Goal: Task Accomplishment & Management: Use online tool/utility

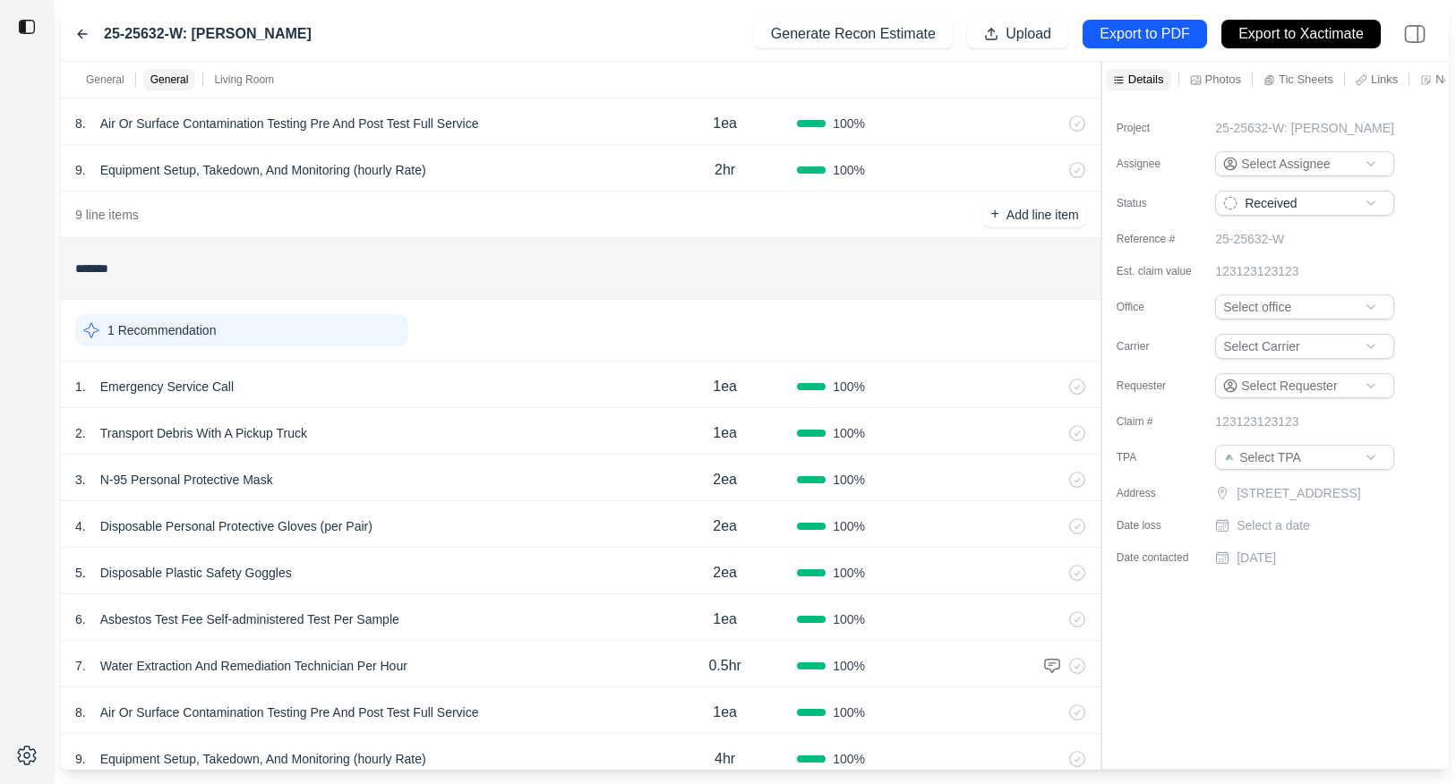
scroll to position [850, 0]
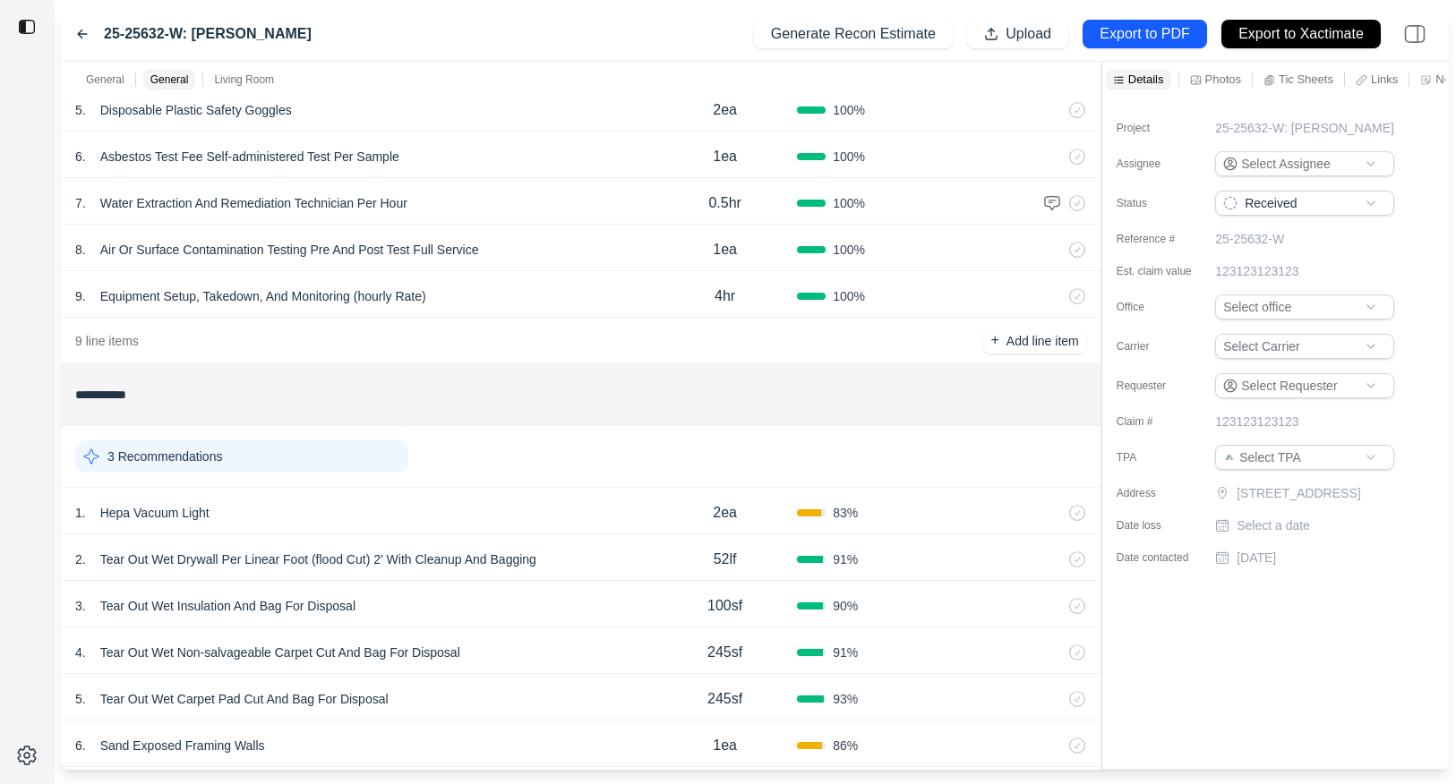
click at [592, 569] on div "2 . Tear Out Wet Drywall Per Linear Foot (flood Cut) 2' With Cleanup And Bagging" at bounding box center [363, 559] width 577 height 25
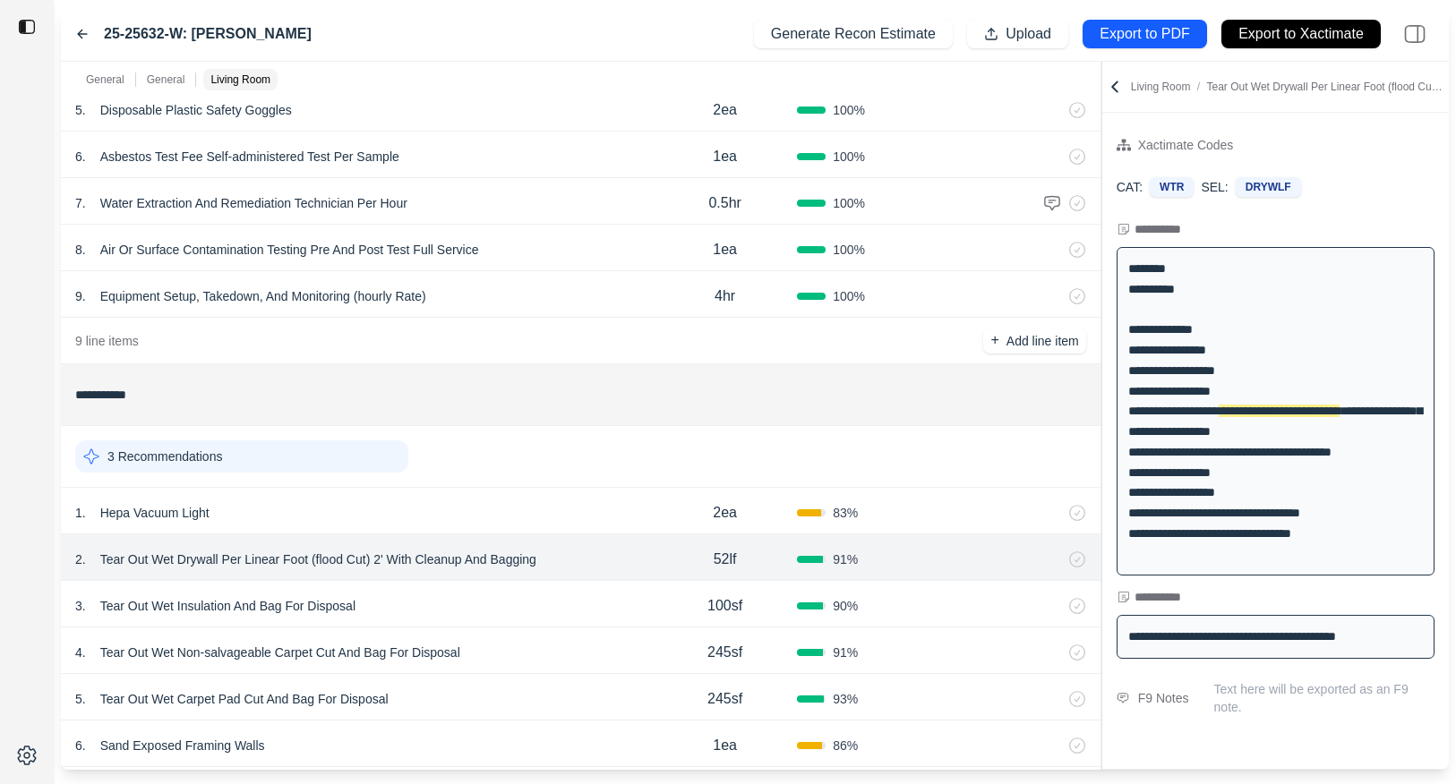
click at [595, 522] on div "1 . Hepa Vacuum Light" at bounding box center [363, 512] width 577 height 25
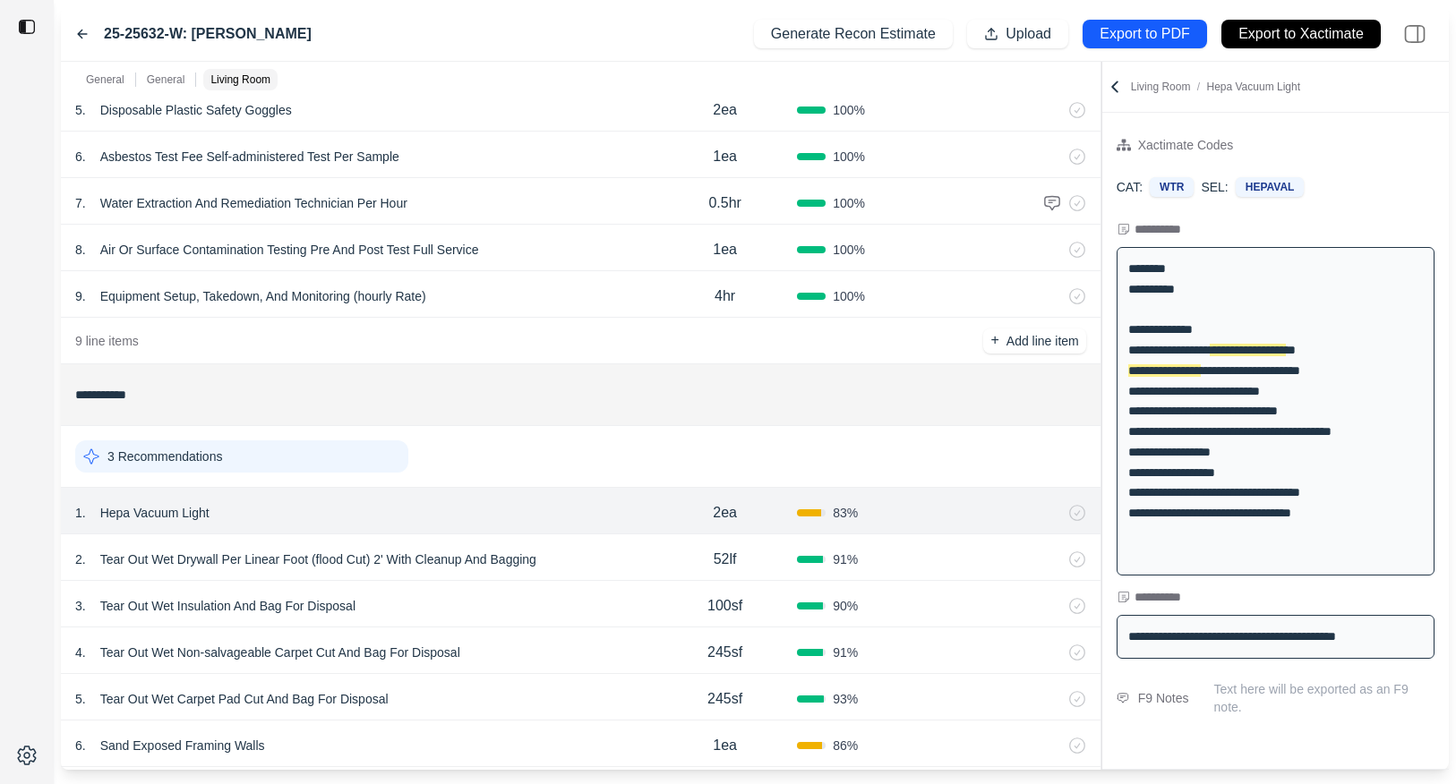
click at [616, 552] on div "2 . Tear Out Wet Drywall Per Linear Foot (flood Cut) 2' With Cleanup And Bagging" at bounding box center [363, 559] width 577 height 25
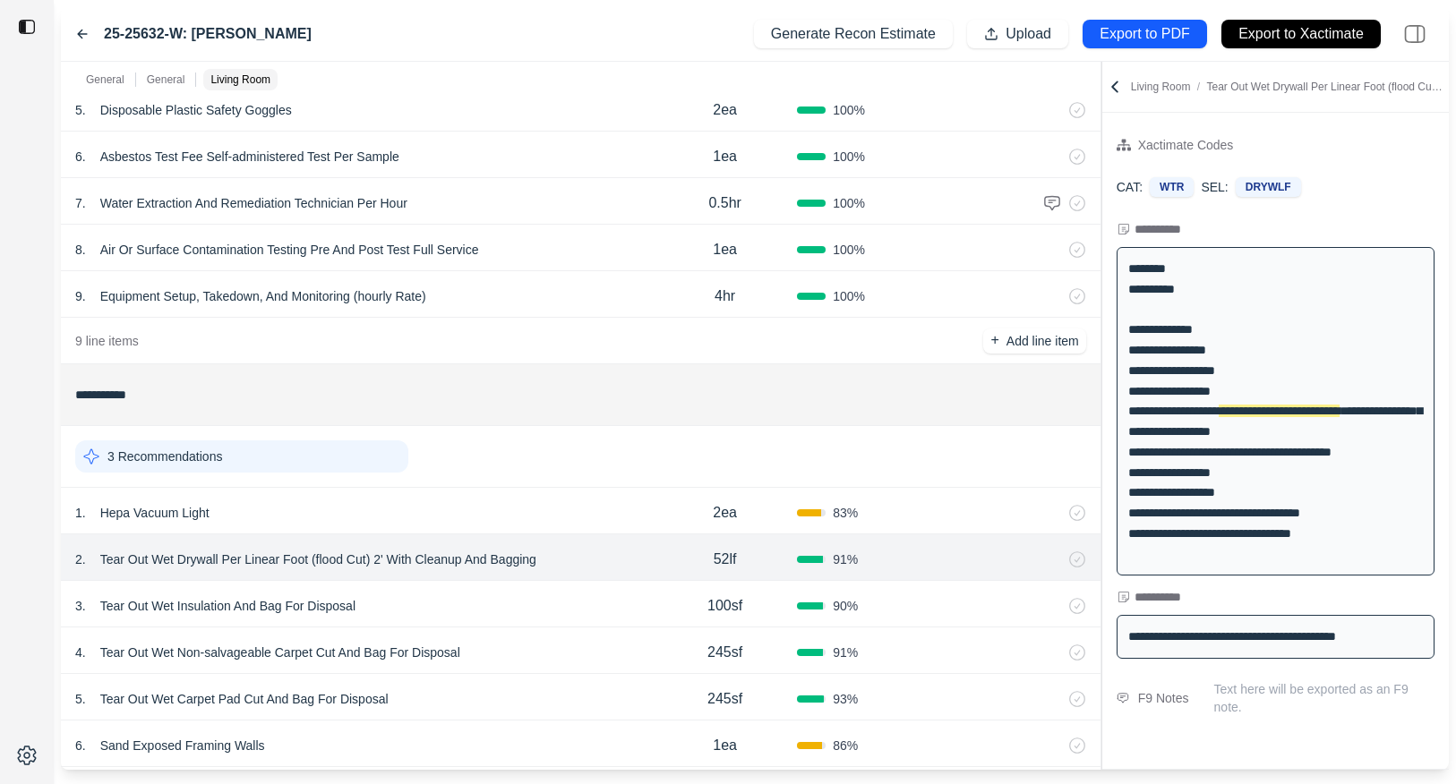
click at [612, 591] on div "3 . Tear Out Wet Insulation And Bag For Disposal 100sf 90 %" at bounding box center [580, 604] width 1039 height 47
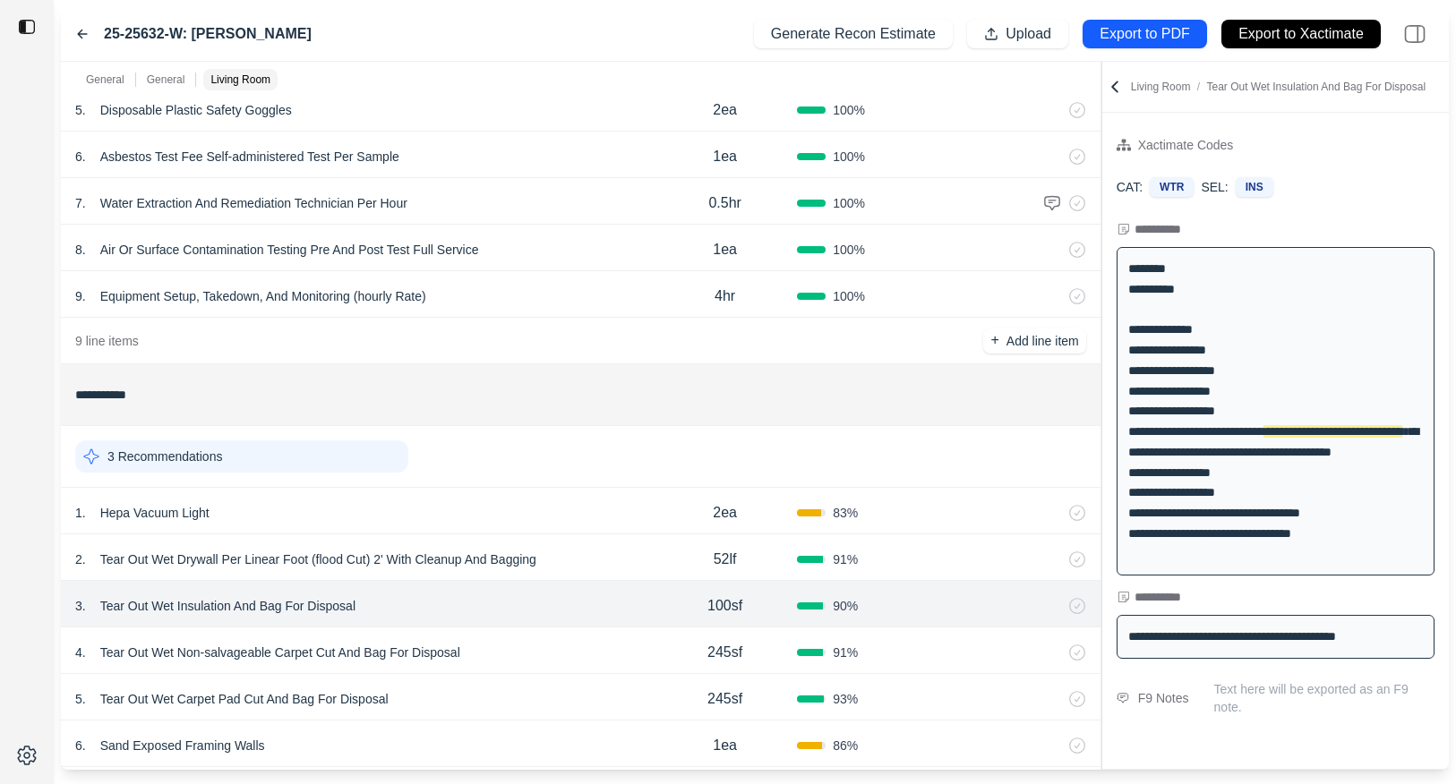
click at [618, 556] on div "2 . Tear Out Wet Drywall Per Linear Foot (flood Cut) 2' With Cleanup And Bagging" at bounding box center [363, 559] width 577 height 25
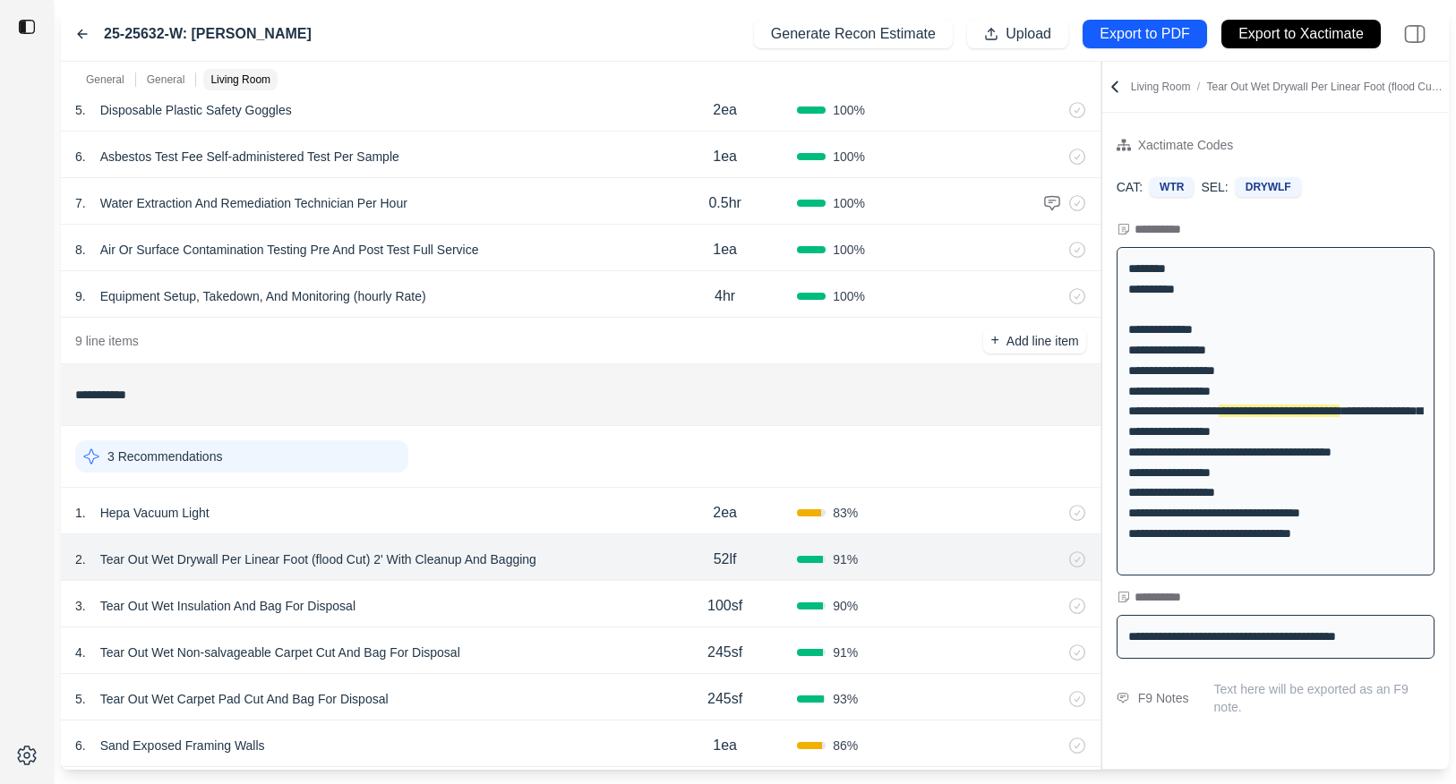
click at [618, 516] on div "1 . Hepa Vacuum Light" at bounding box center [363, 512] width 577 height 25
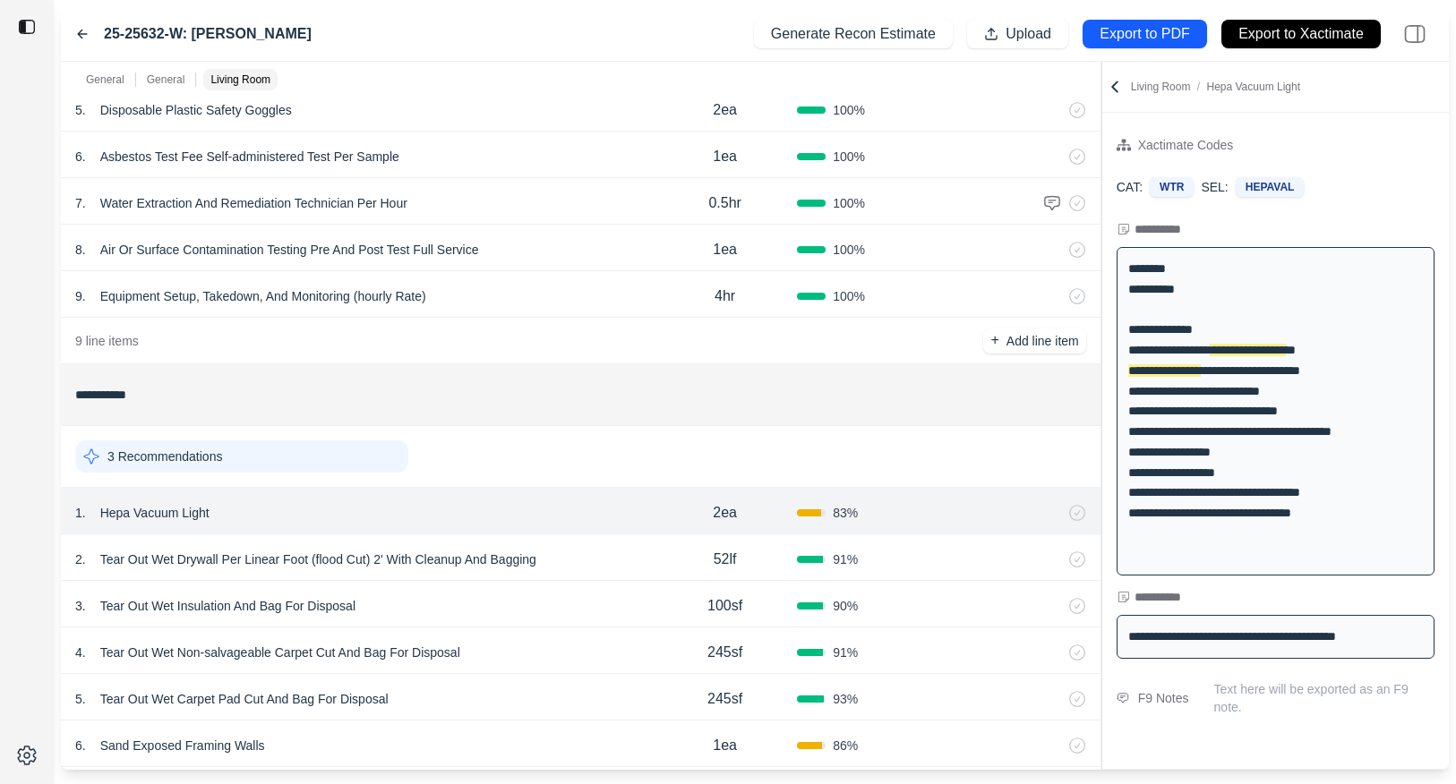
click at [618, 541] on div "2 . Tear Out Wet Drywall Per Linear Foot (flood Cut) 2' With Cleanup And Baggin…" at bounding box center [580, 557] width 1039 height 47
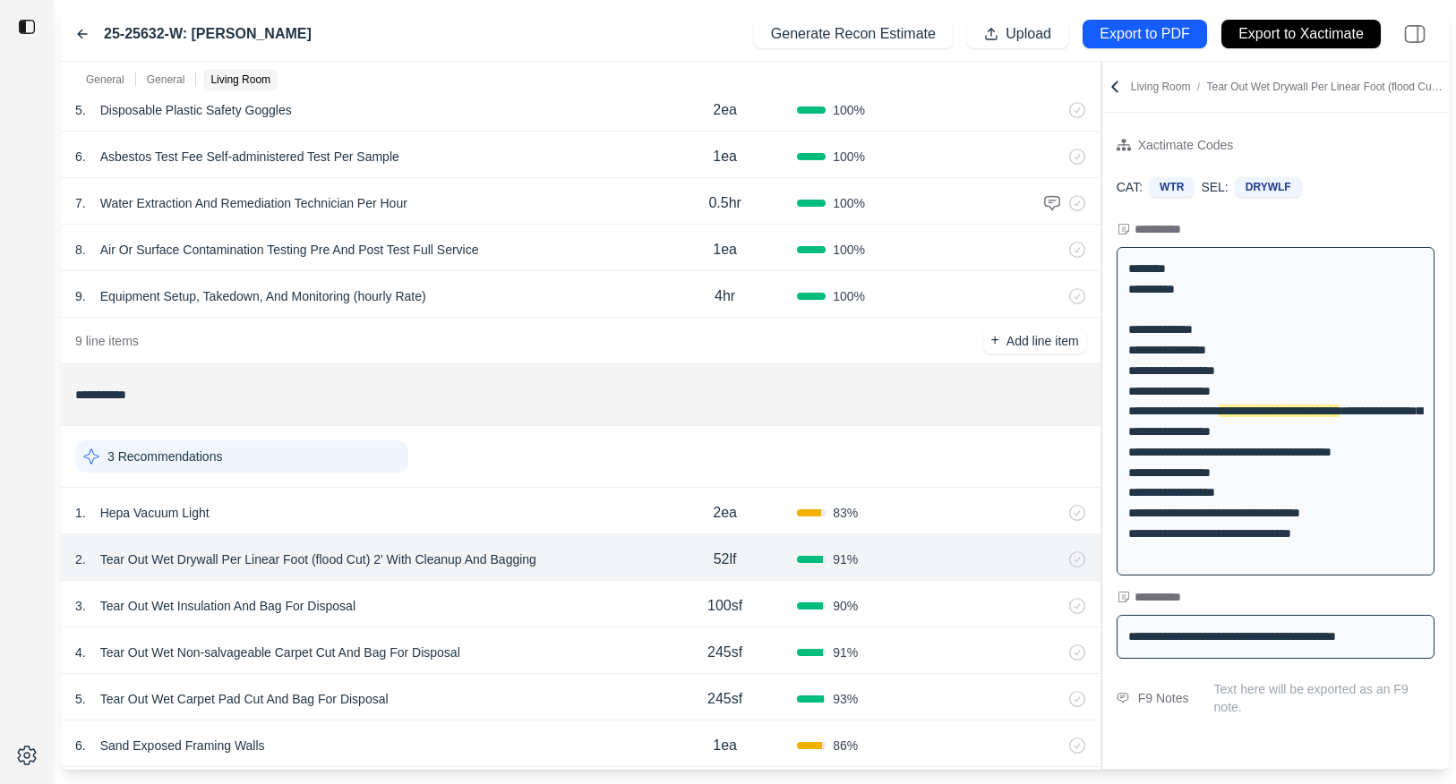
click at [618, 588] on div "3 . Tear Out Wet Insulation And Bag For Disposal 100sf 90 %" at bounding box center [580, 604] width 1039 height 47
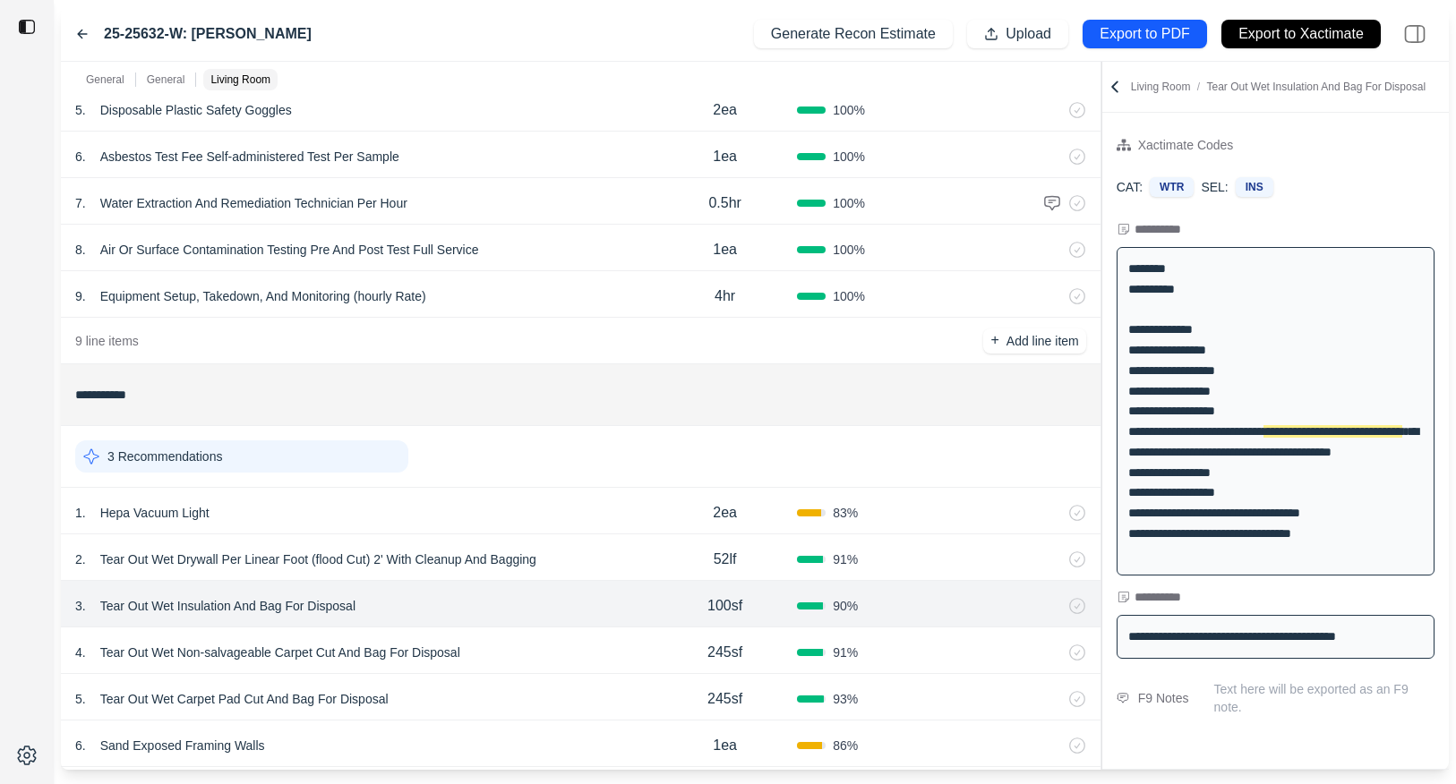
click at [629, 556] on div "2 . Tear Out Wet Drywall Per Linear Foot (flood Cut) 2' With Cleanup And Bagging" at bounding box center [363, 559] width 577 height 25
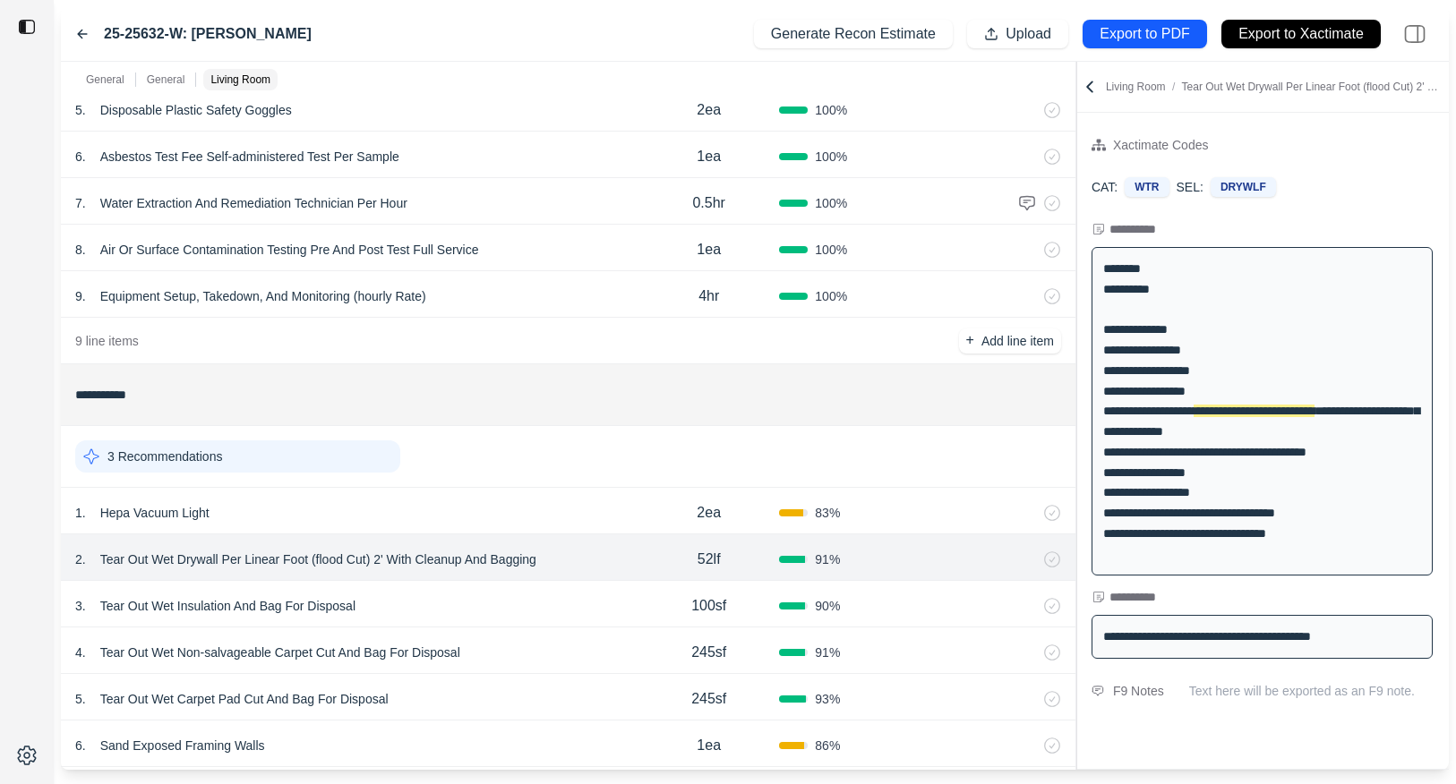
click at [1077, 282] on div at bounding box center [1076, 416] width 1 height 708
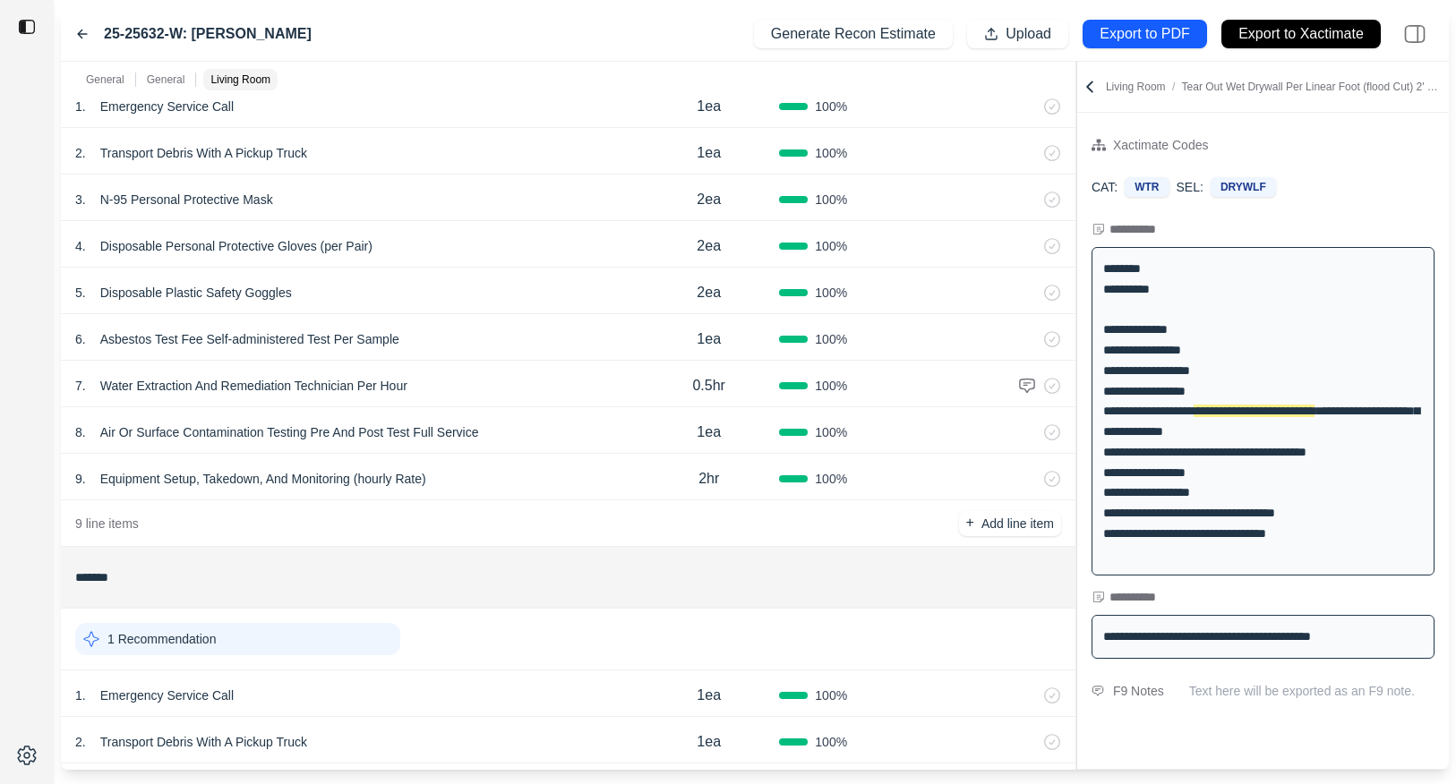
scroll to position [0, 0]
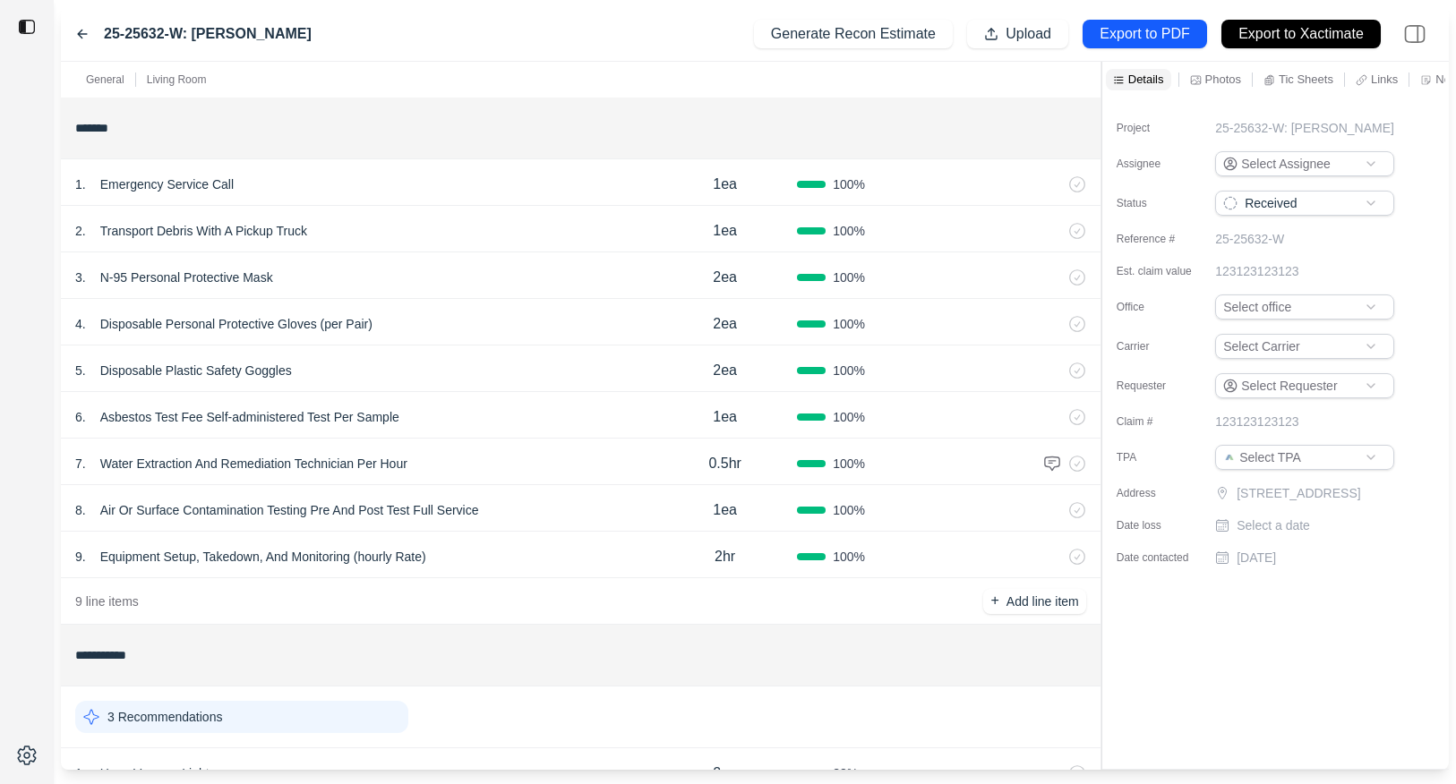
click at [192, 90] on div "General Living Room" at bounding box center [153, 80] width 184 height 36
click at [192, 81] on p "Living Room" at bounding box center [177, 80] width 60 height 14
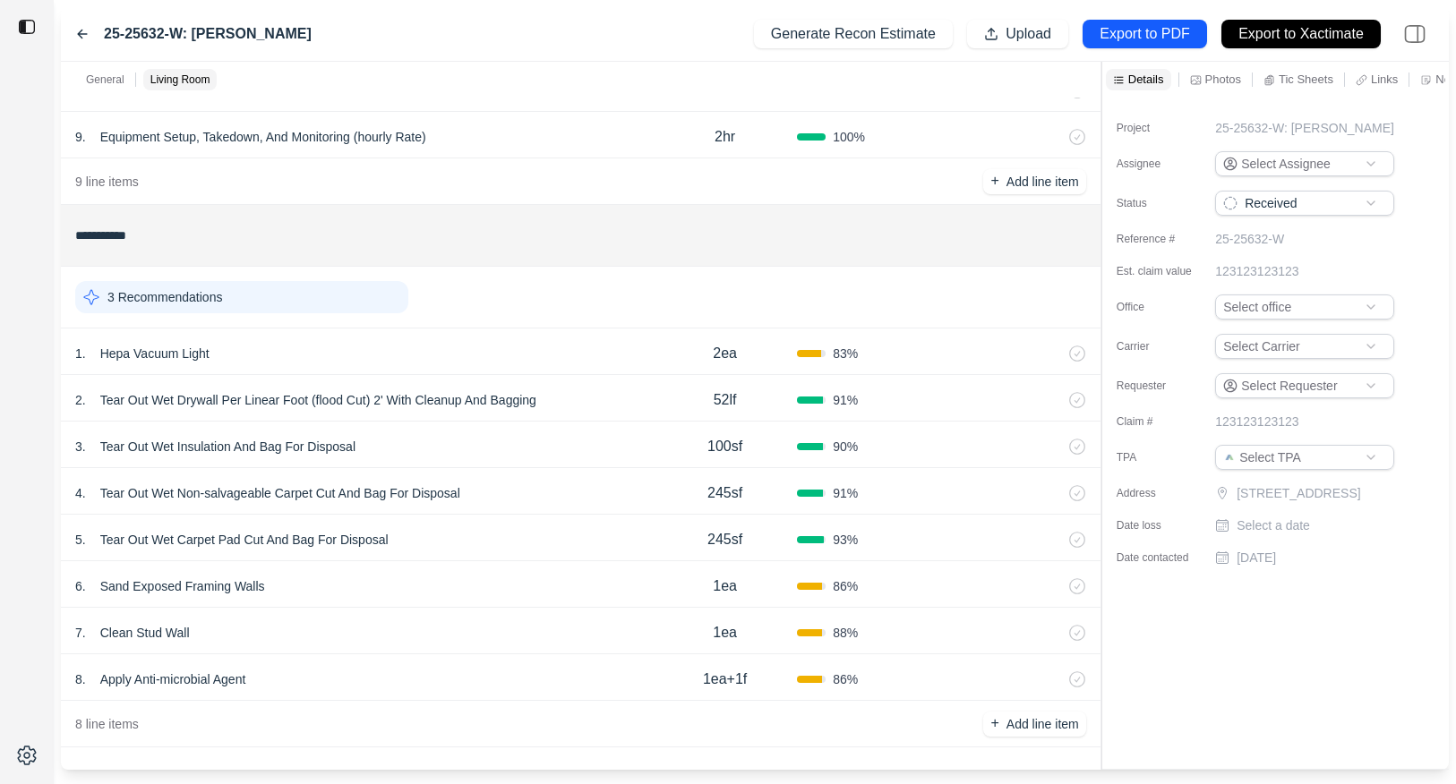
scroll to position [426, 0]
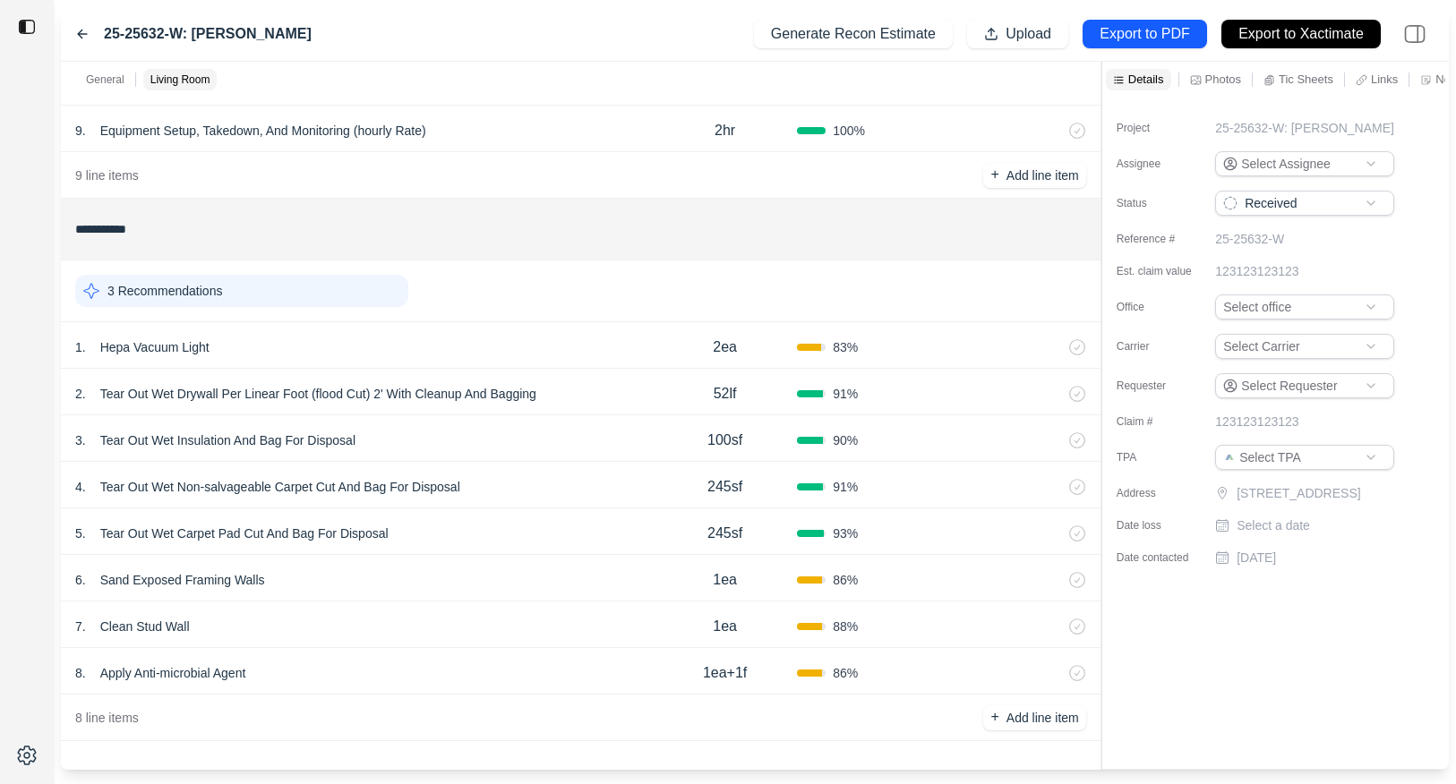
click at [614, 391] on div "2 . Tear Out Wet Drywall Per Linear Foot (flood Cut) 2' With Cleanup And Bagging" at bounding box center [363, 393] width 577 height 25
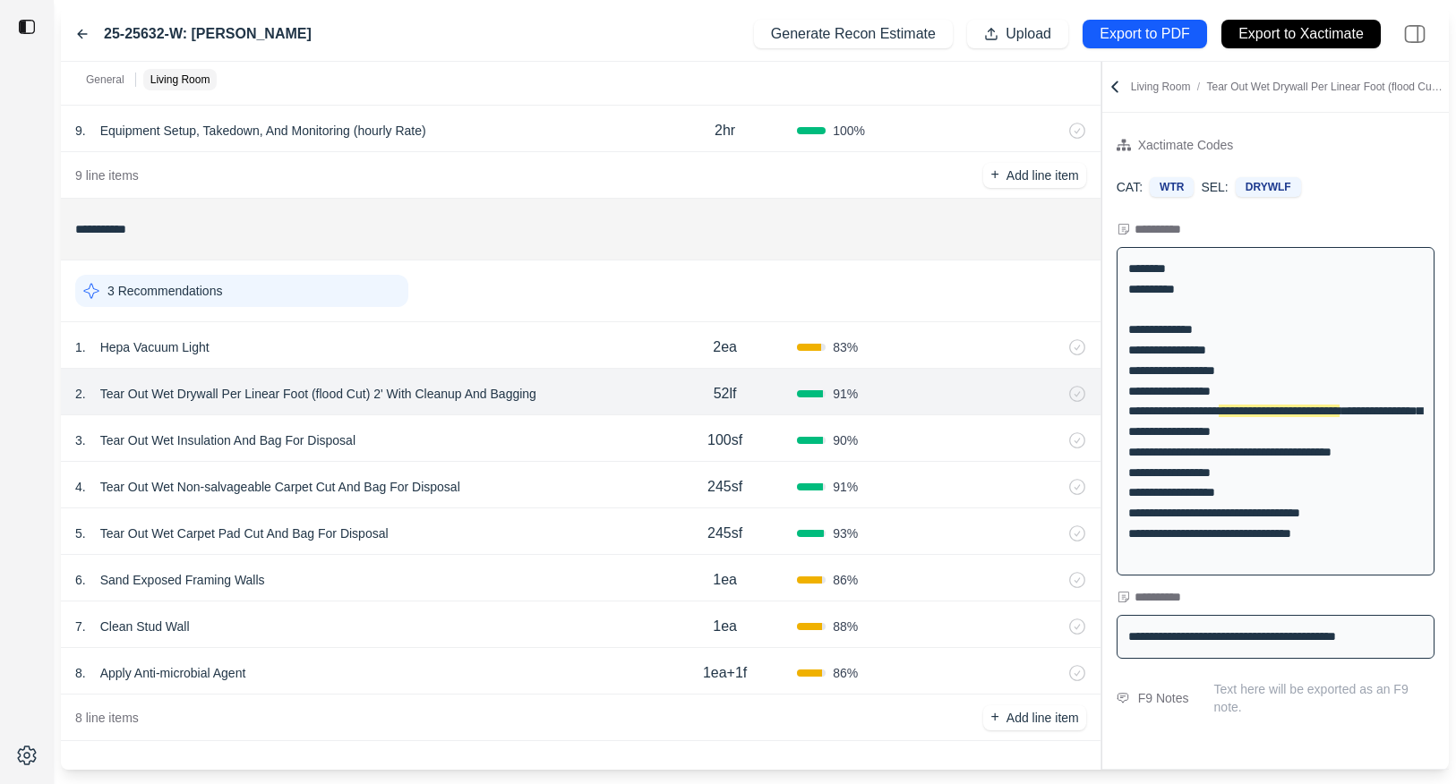
click at [494, 331] on div "1 . Hepa Vacuum Light 2ea 83 %" at bounding box center [580, 345] width 1039 height 47
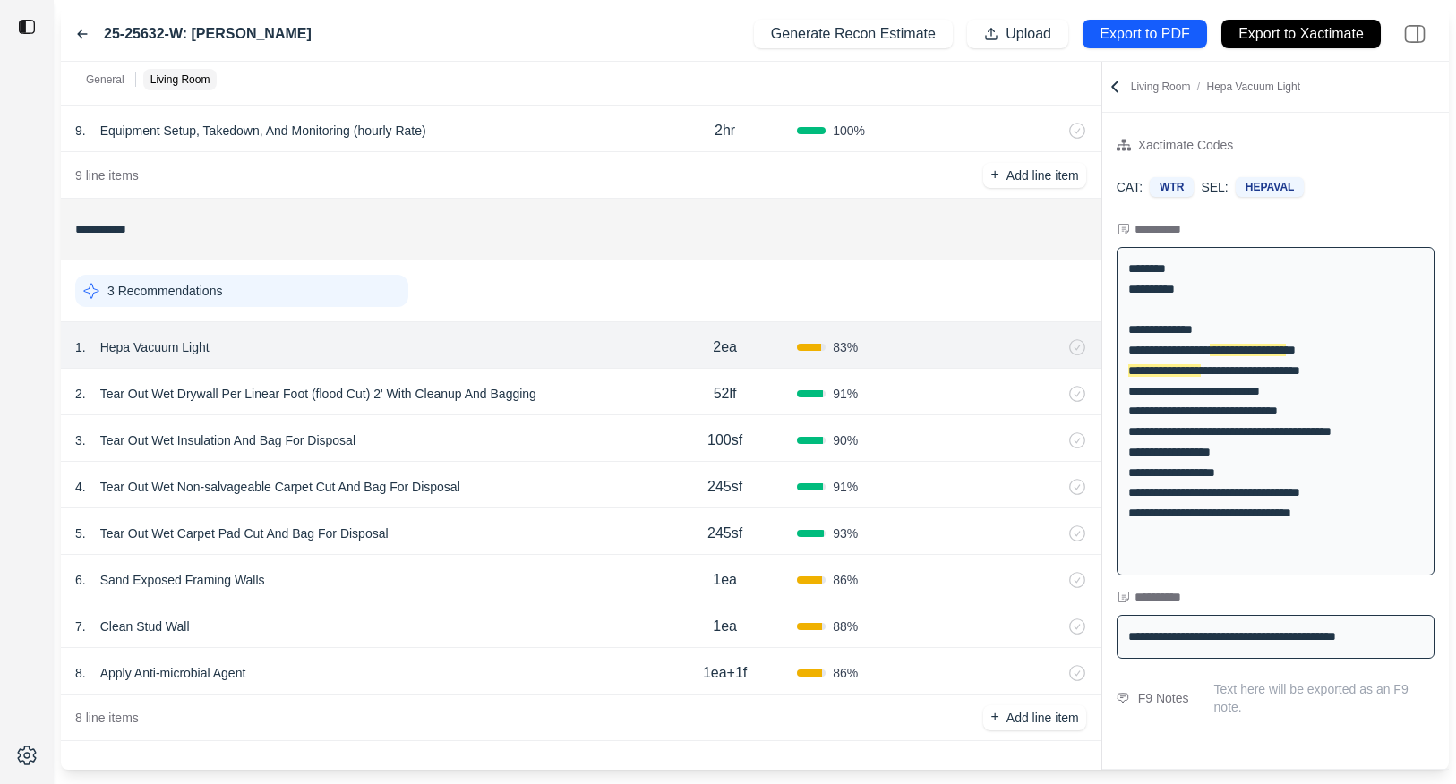
click at [143, 340] on p "Hepa Vacuum Light" at bounding box center [155, 347] width 124 height 25
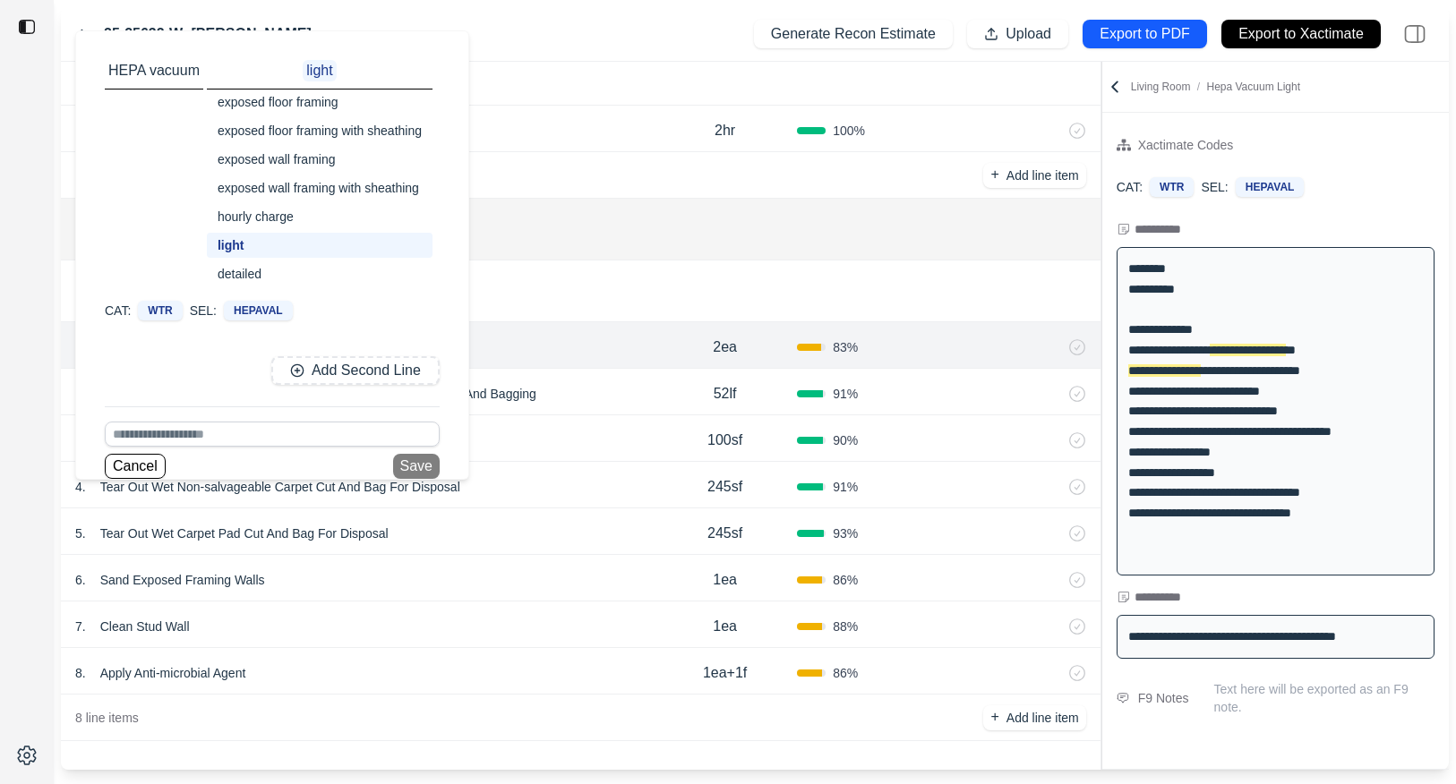
click at [43, 524] on div at bounding box center [27, 392] width 54 height 784
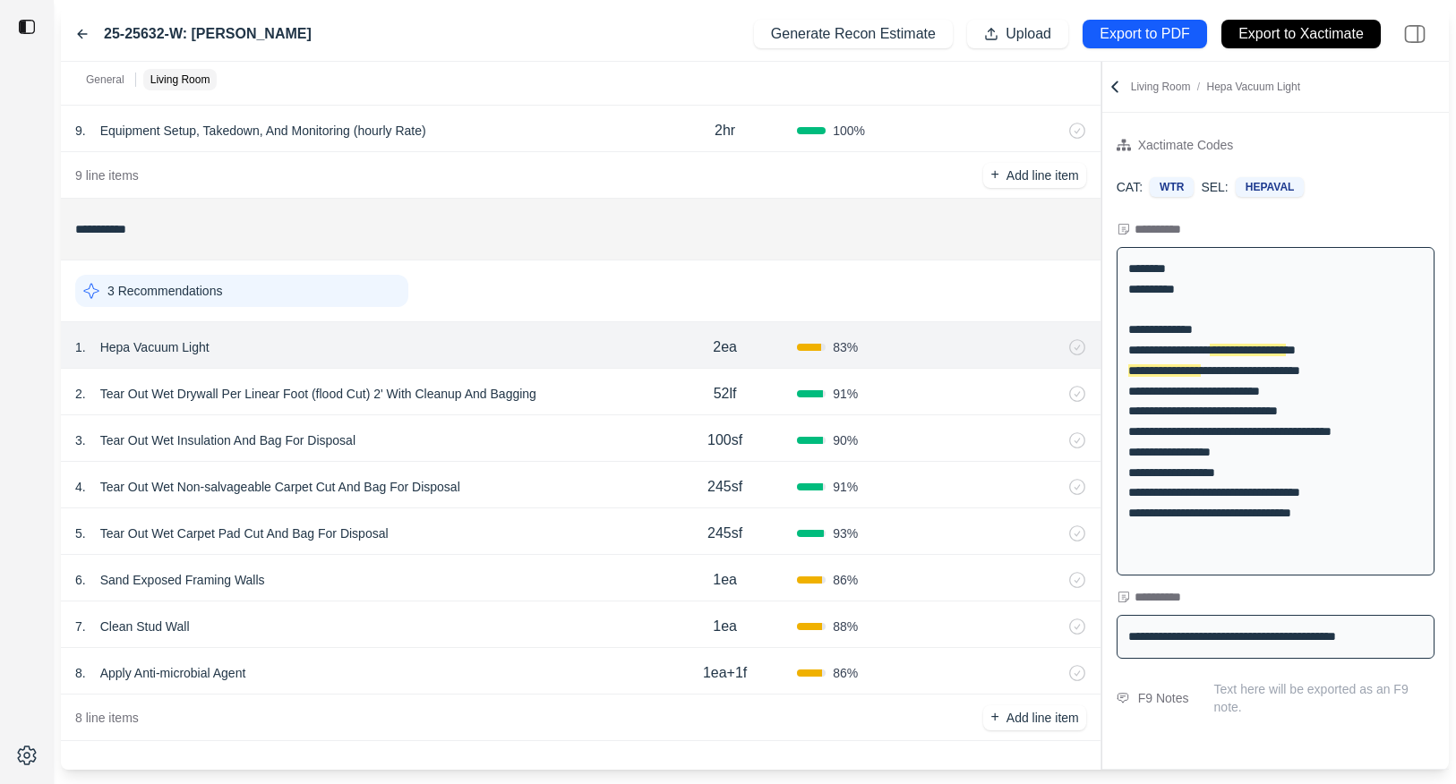
click at [608, 390] on div "2 . Tear Out Wet Drywall Per Linear Foot (flood Cut) 2' With Cleanup And Bagging" at bounding box center [363, 393] width 577 height 25
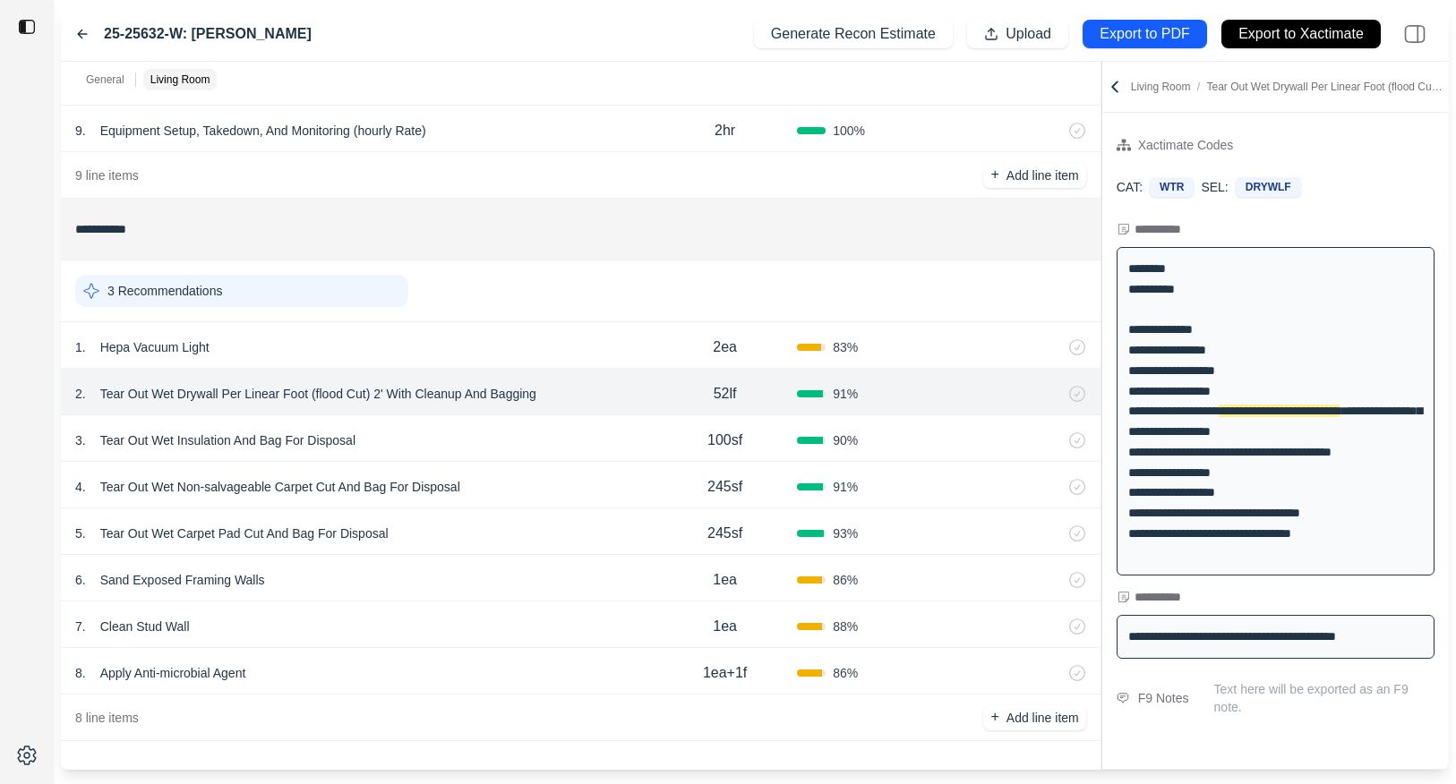
click at [572, 421] on div "3 . Tear Out Wet Insulation And Bag For Disposal 100sf 90 %" at bounding box center [580, 438] width 1039 height 47
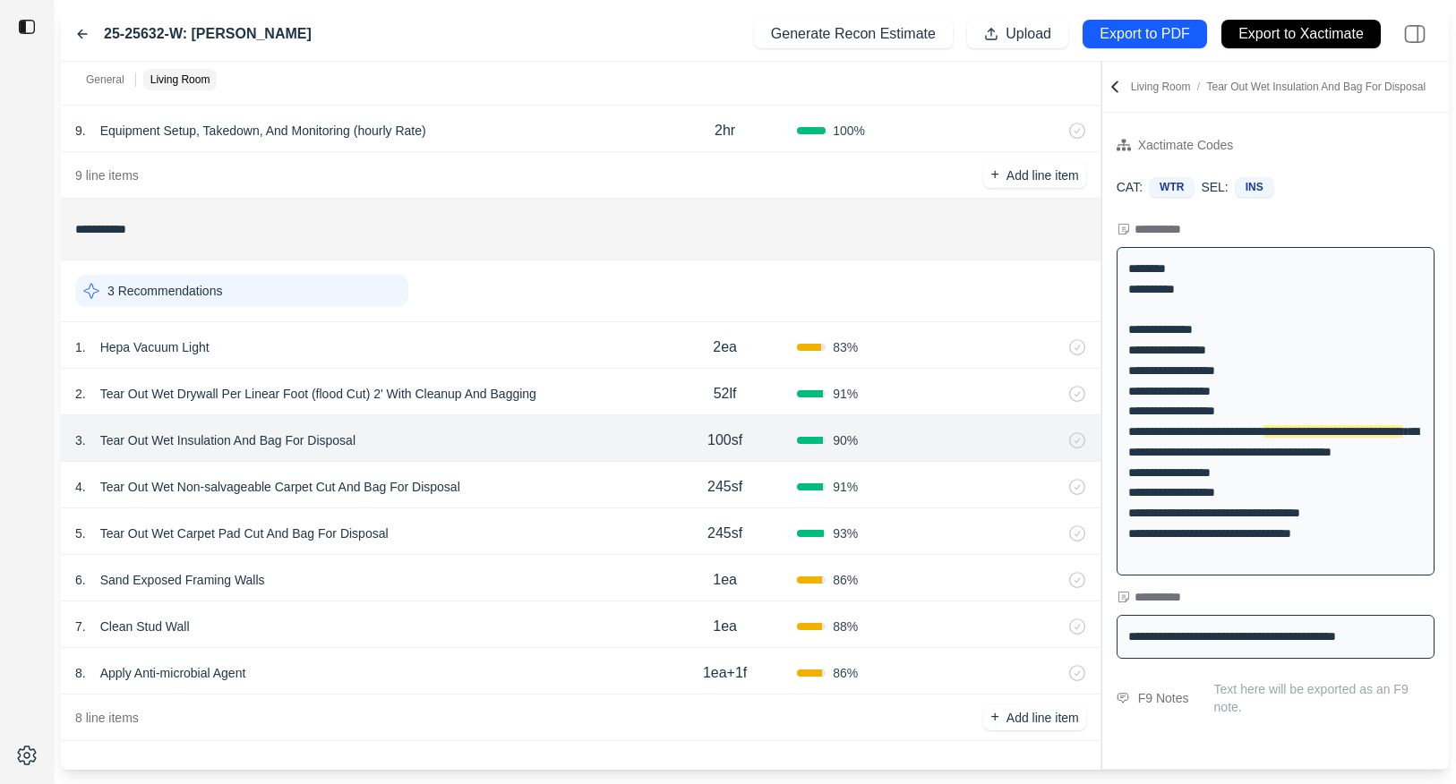
click at [605, 490] on div "4 . Tear Out Wet Non-salvageable Carpet Cut And Bag For Disposal" at bounding box center [363, 487] width 577 height 25
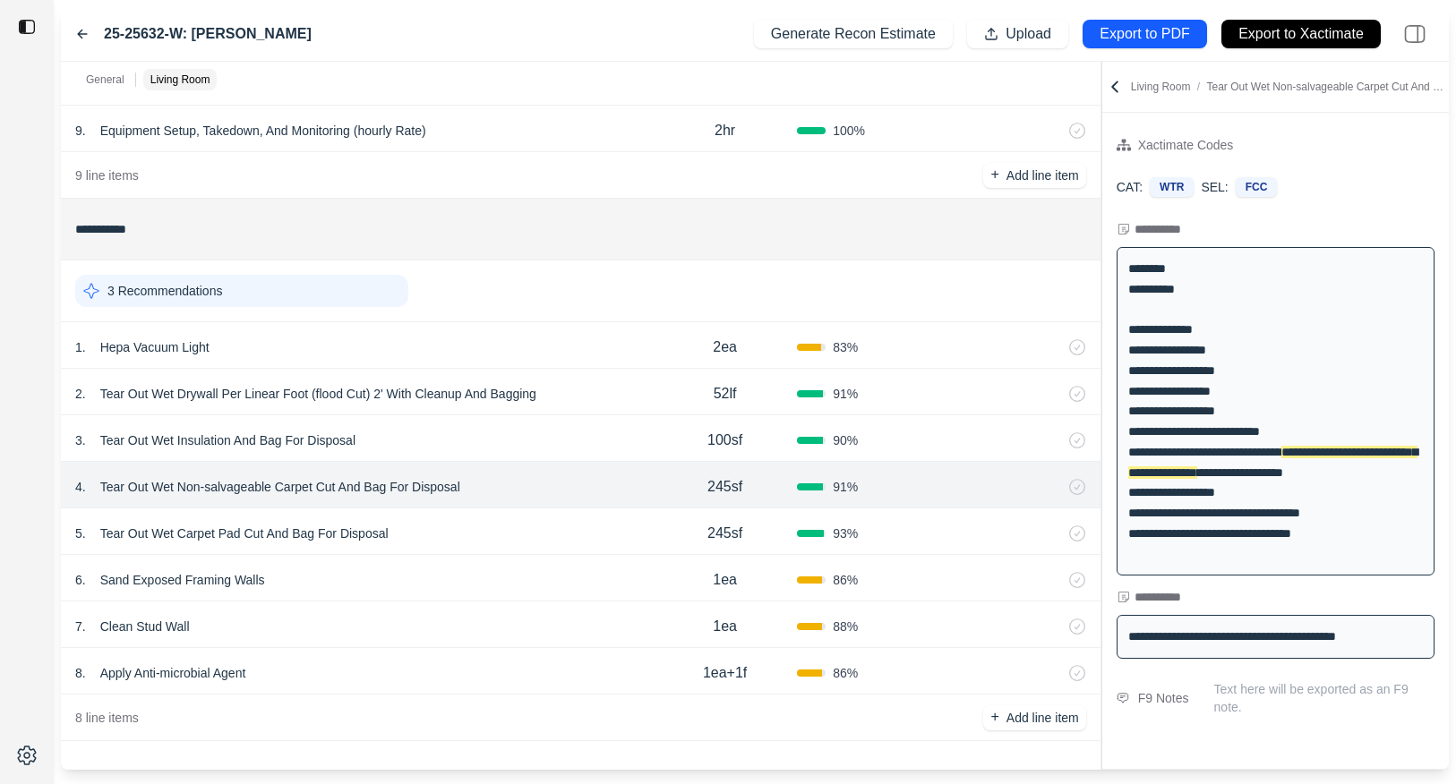
click at [597, 521] on div "5 . Tear Out Wet Carpet Pad Cut And Bag For Disposal" at bounding box center [363, 533] width 577 height 25
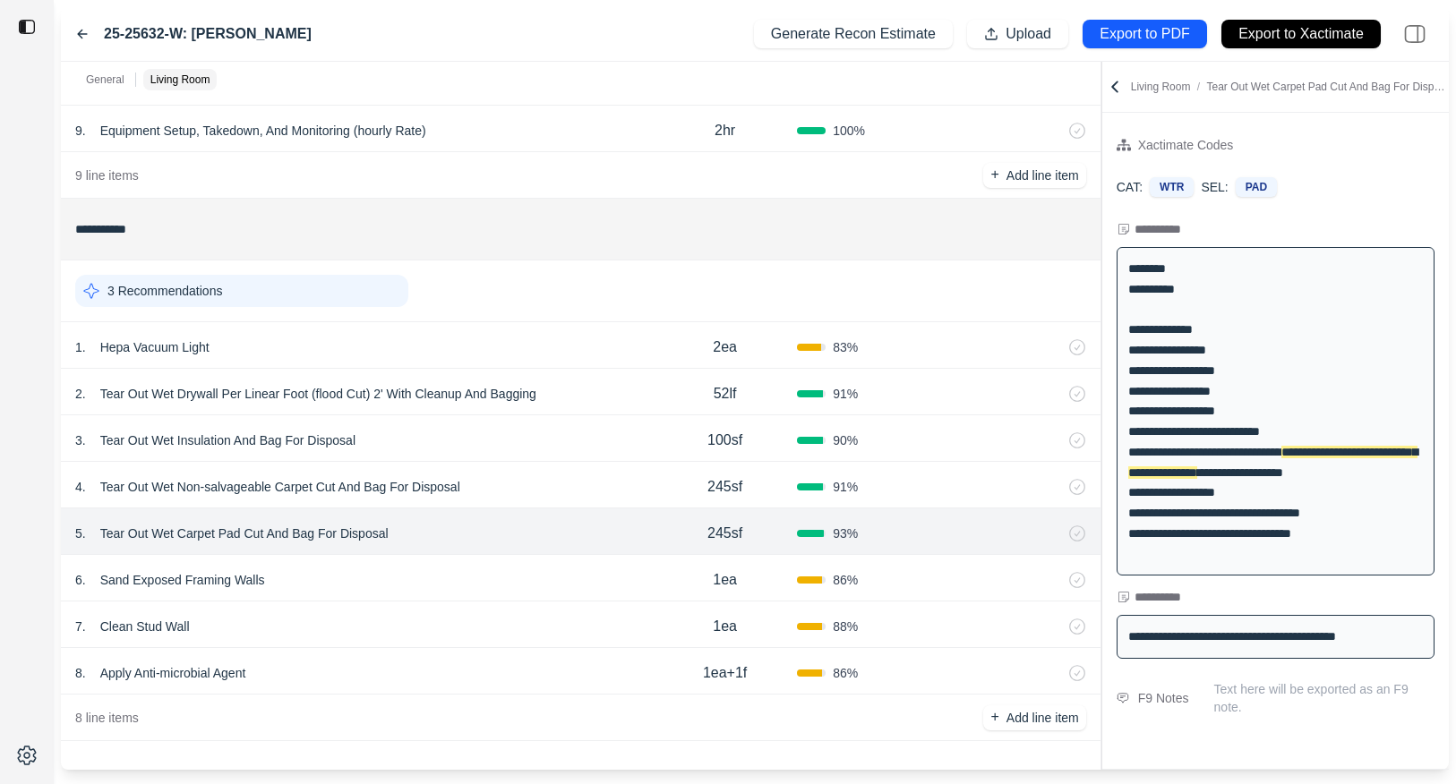
click at [560, 571] on div "6 . Sand Exposed Framing Walls" at bounding box center [363, 580] width 577 height 25
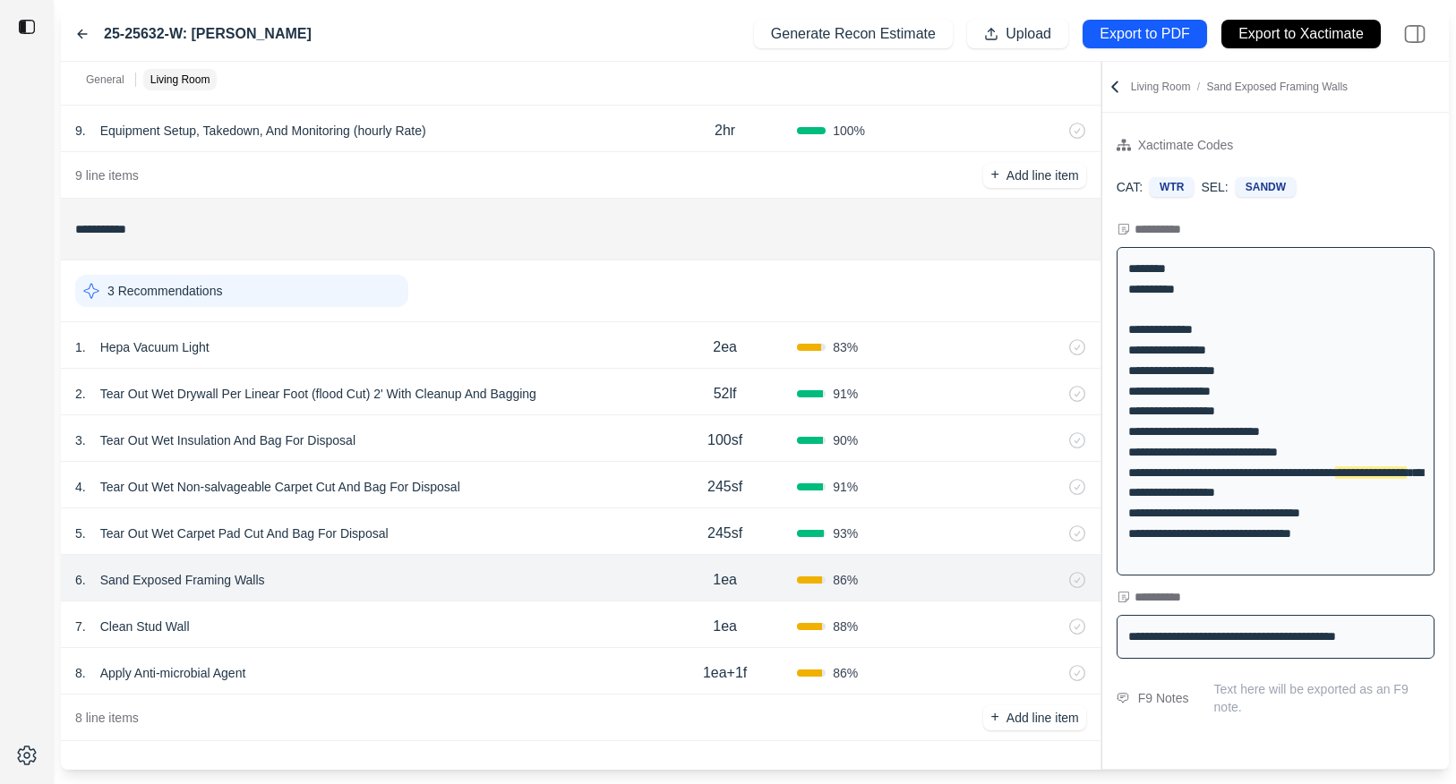
click at [555, 621] on div "7 . Clean Stud Wall" at bounding box center [363, 626] width 577 height 25
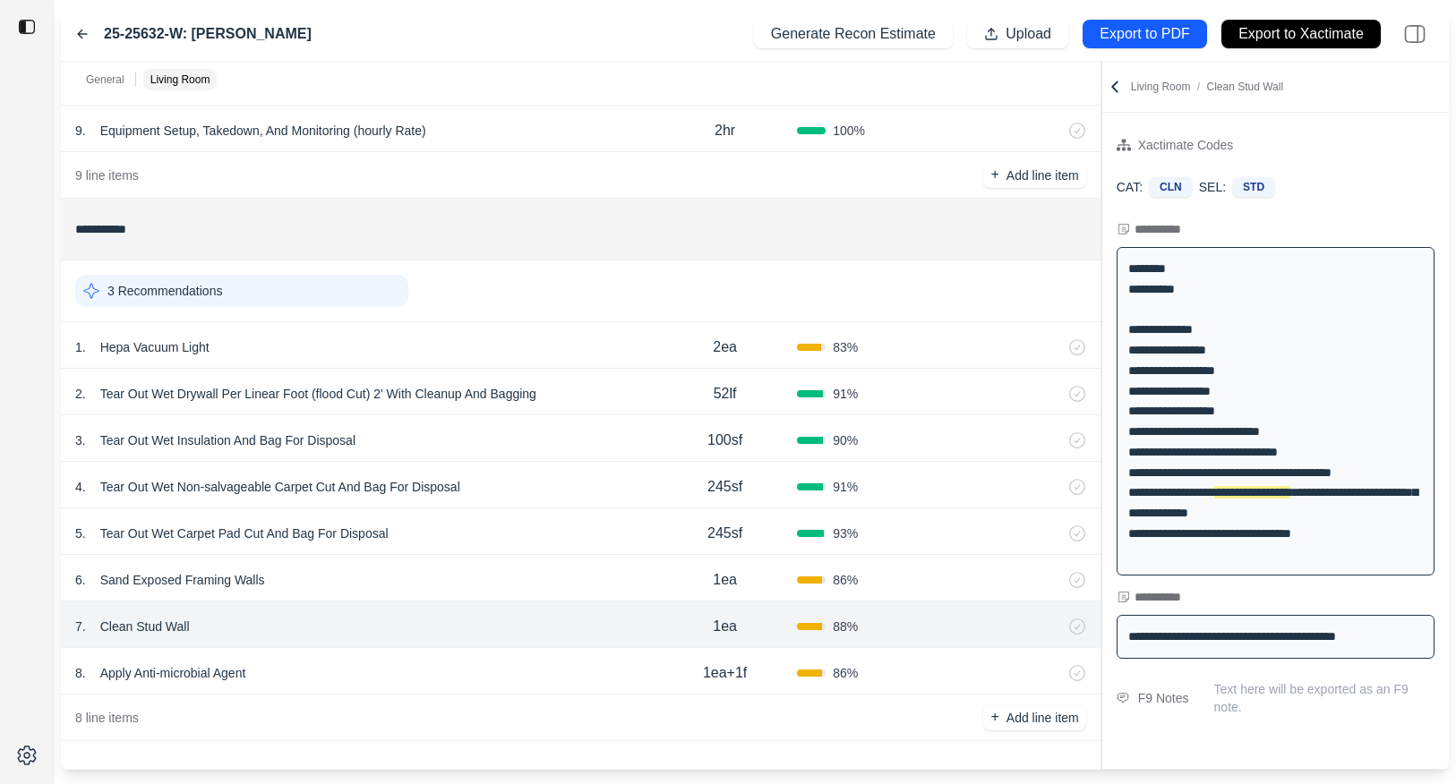
click at [543, 657] on div "8 . Apply Anti-microbial Agent 1ea+1f 86 %" at bounding box center [580, 671] width 1039 height 47
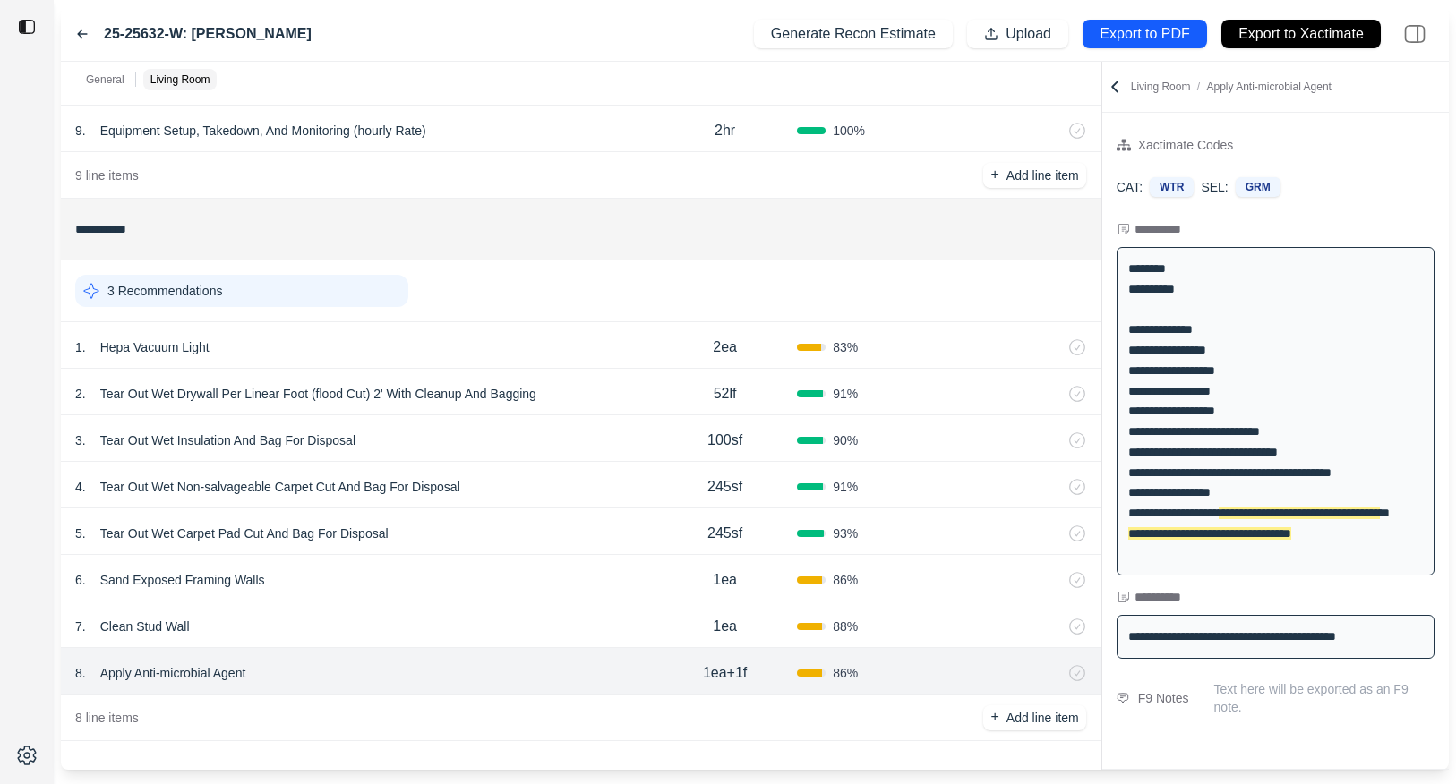
click at [473, 606] on div "7 . Clean Stud Wall 1ea 88 %" at bounding box center [580, 625] width 1039 height 47
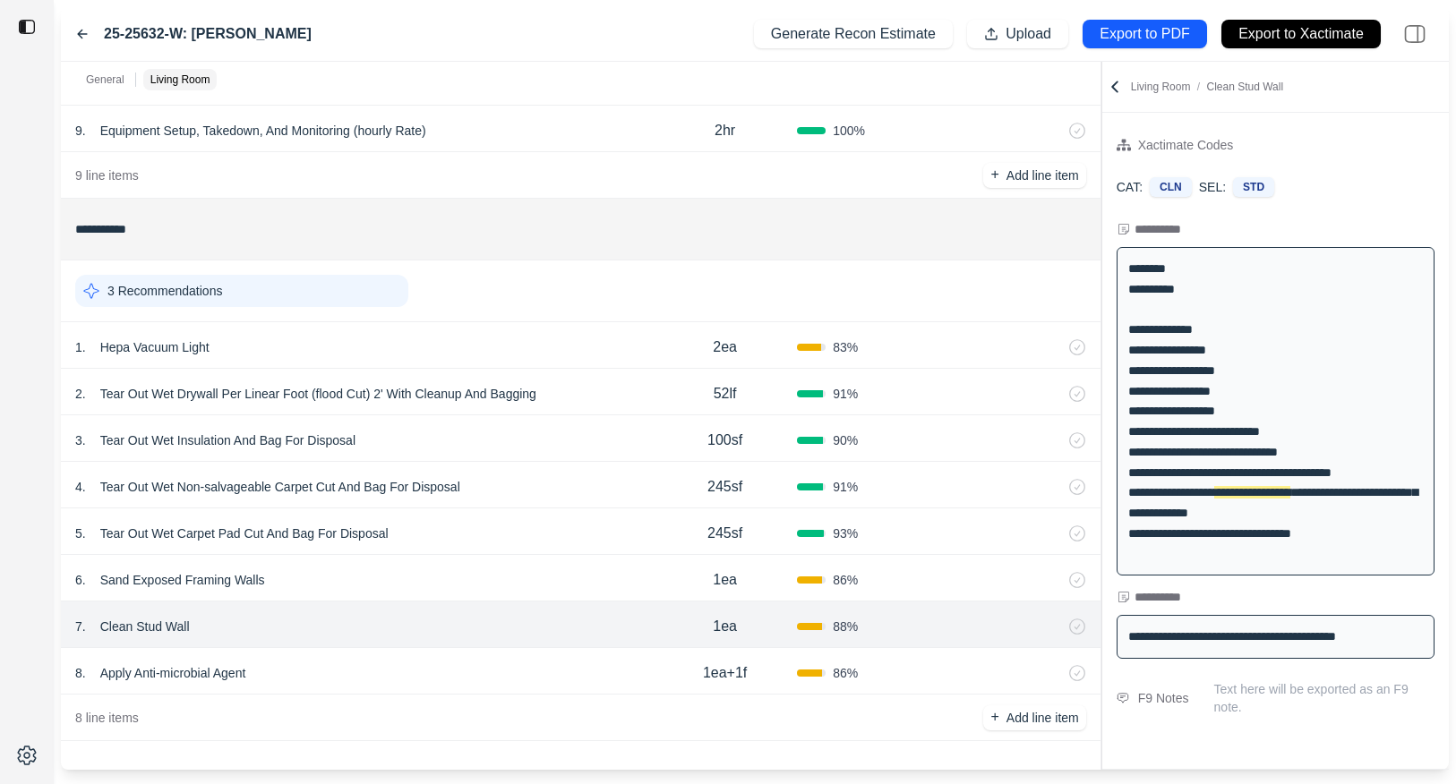
click at [472, 653] on div "8 . Apply Anti-microbial Agent 1ea+1f 86 %" at bounding box center [580, 671] width 1039 height 47
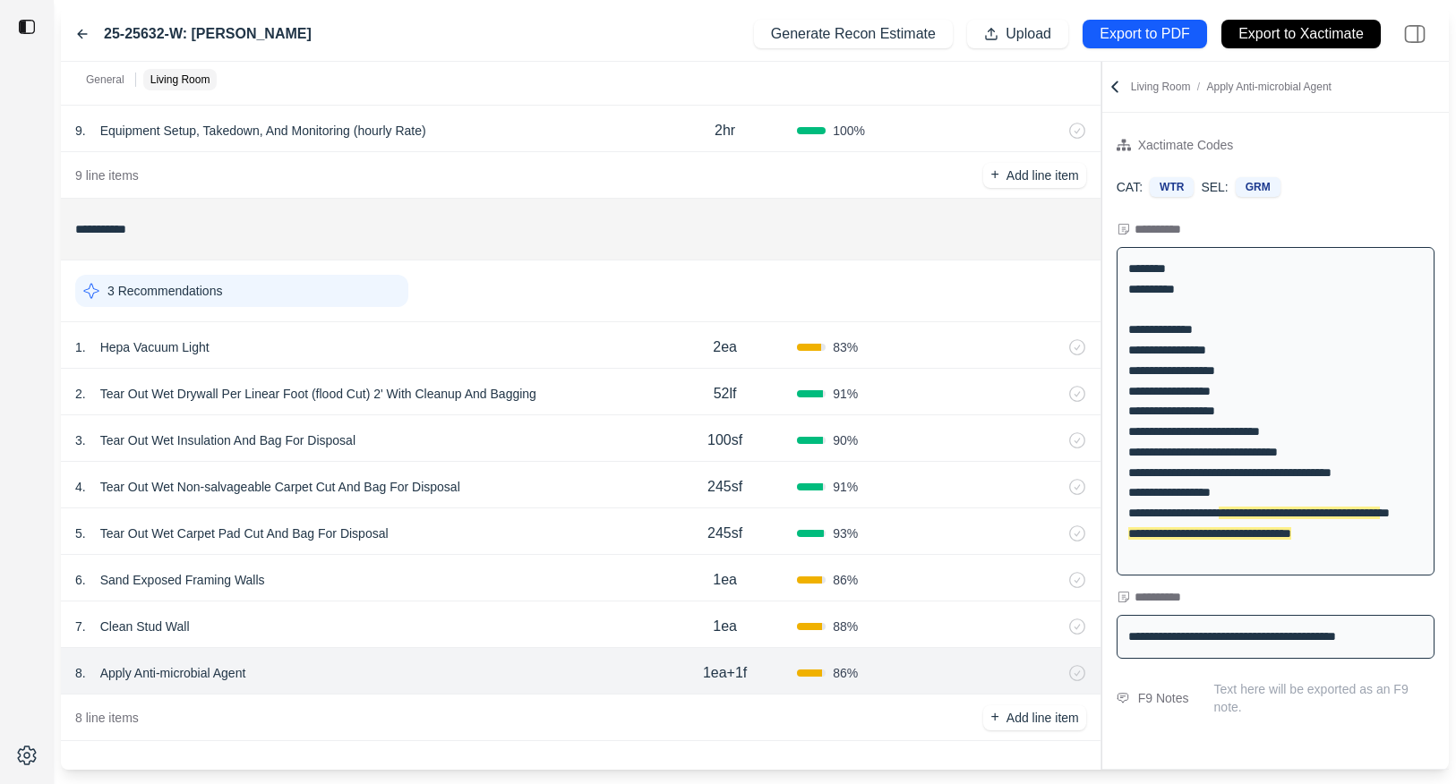
click at [478, 612] on div "7 . Clean Stud Wall 1ea 88 %" at bounding box center [580, 625] width 1039 height 47
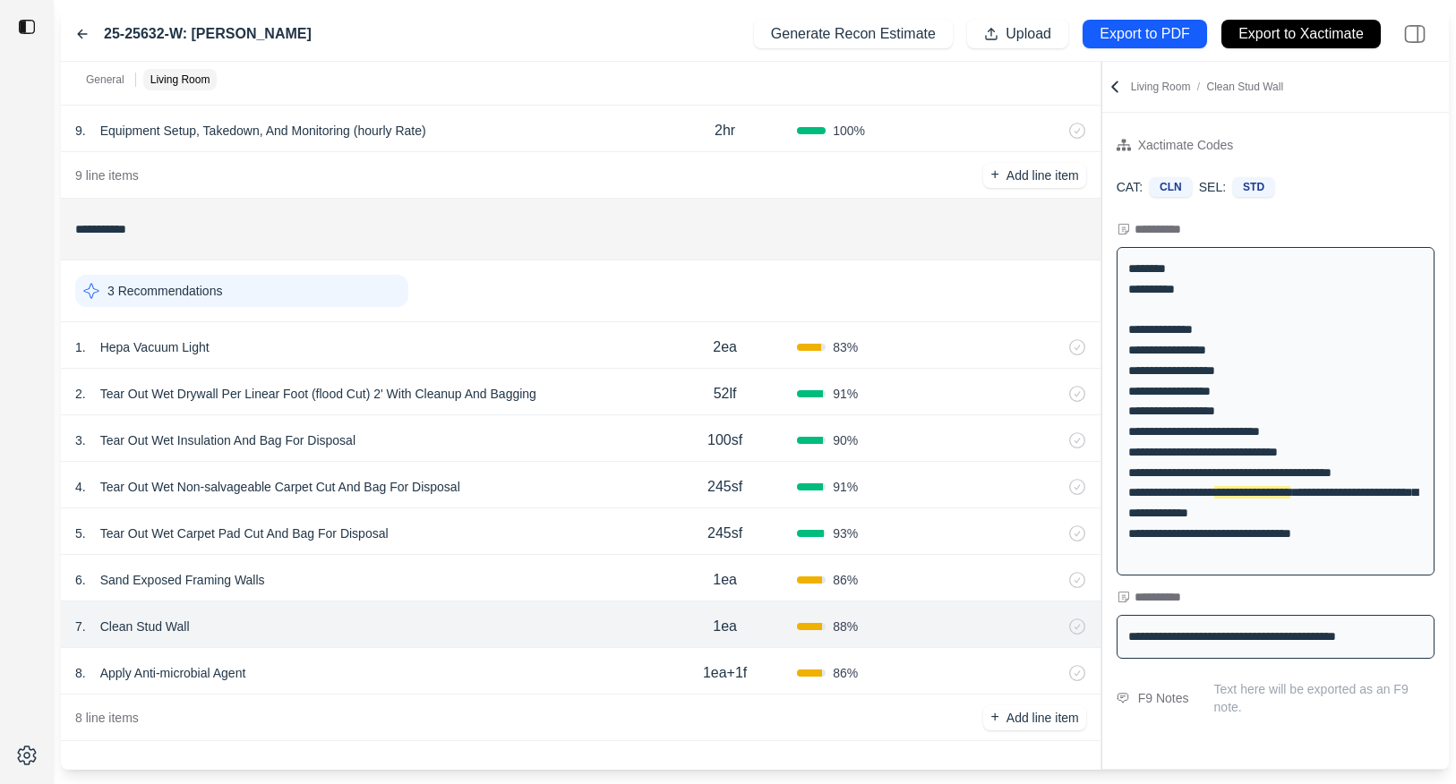
click at [483, 586] on div "6 . Sand Exposed Framing Walls" at bounding box center [363, 580] width 577 height 25
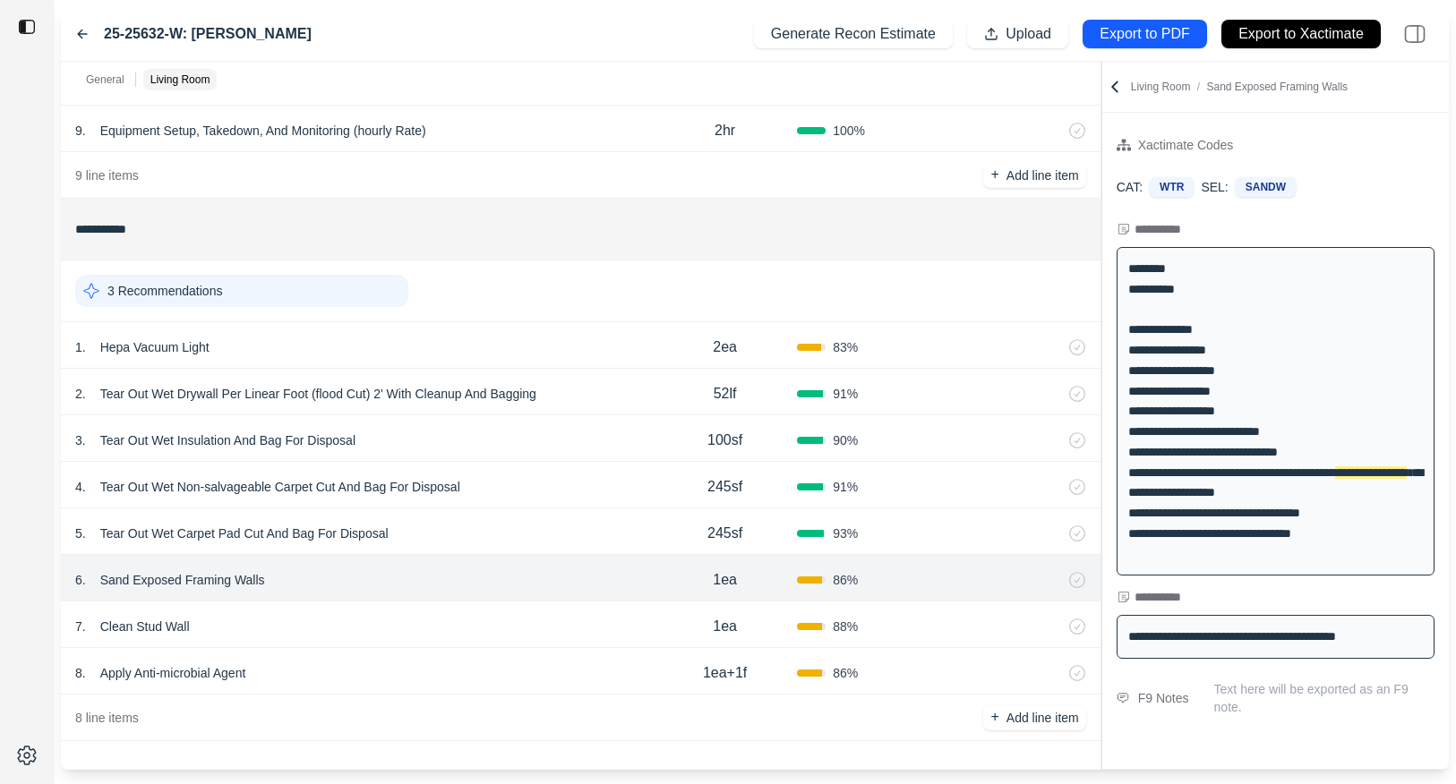
click at [232, 577] on p "Sand Exposed Framing Walls" at bounding box center [182, 580] width 179 height 25
click at [29, 510] on div at bounding box center [27, 392] width 54 height 784
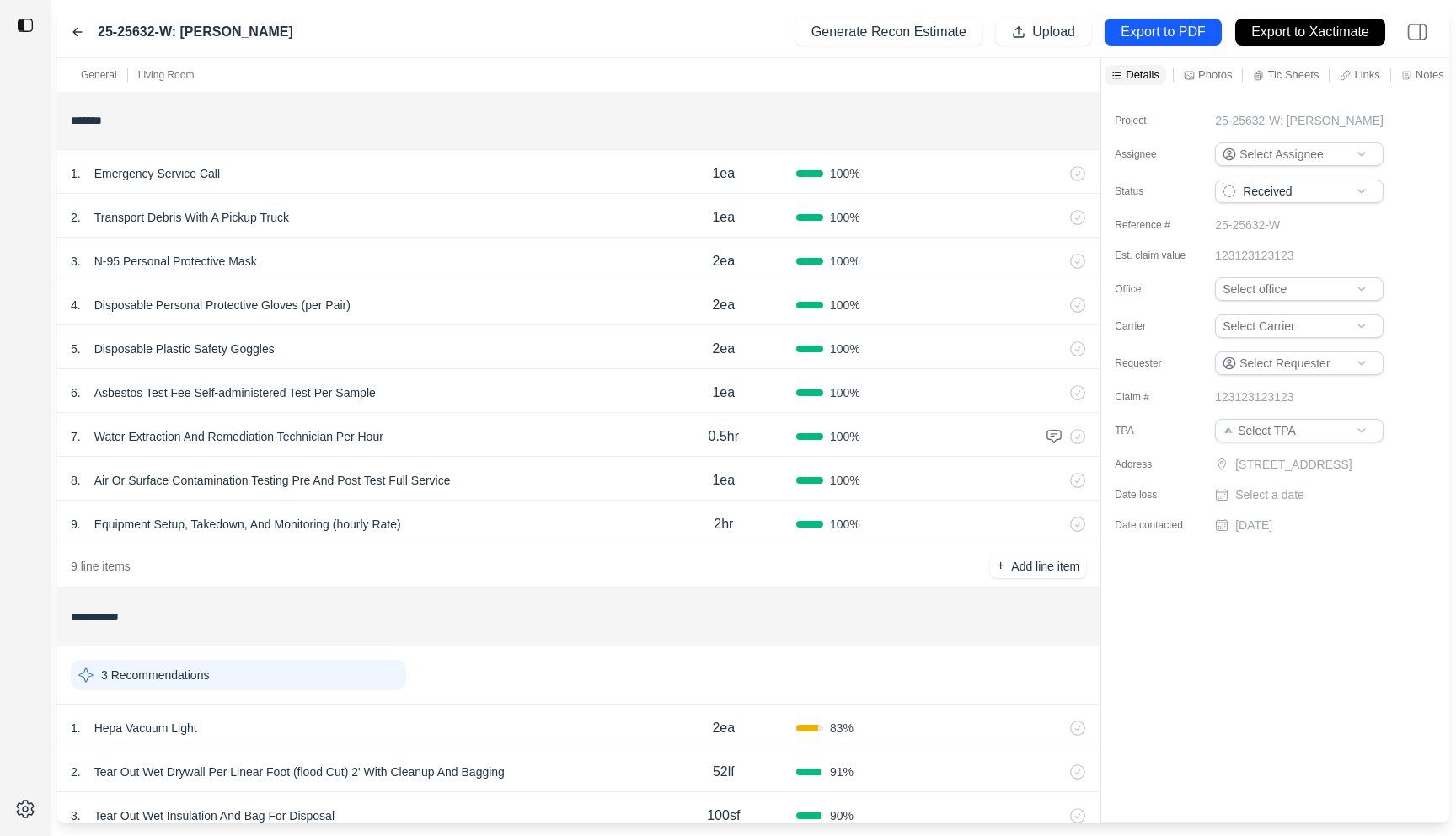
click at [371, 29] on div "25-25632-W: [PERSON_NAME] Generate Recon Estimate Upload Export to PDF Export t…" at bounding box center [753, 32] width 1392 height 52
click at [1146, 33] on p "Export to PDF" at bounding box center [1163, 32] width 85 height 20
